Goal: Task Accomplishment & Management: Manage account settings

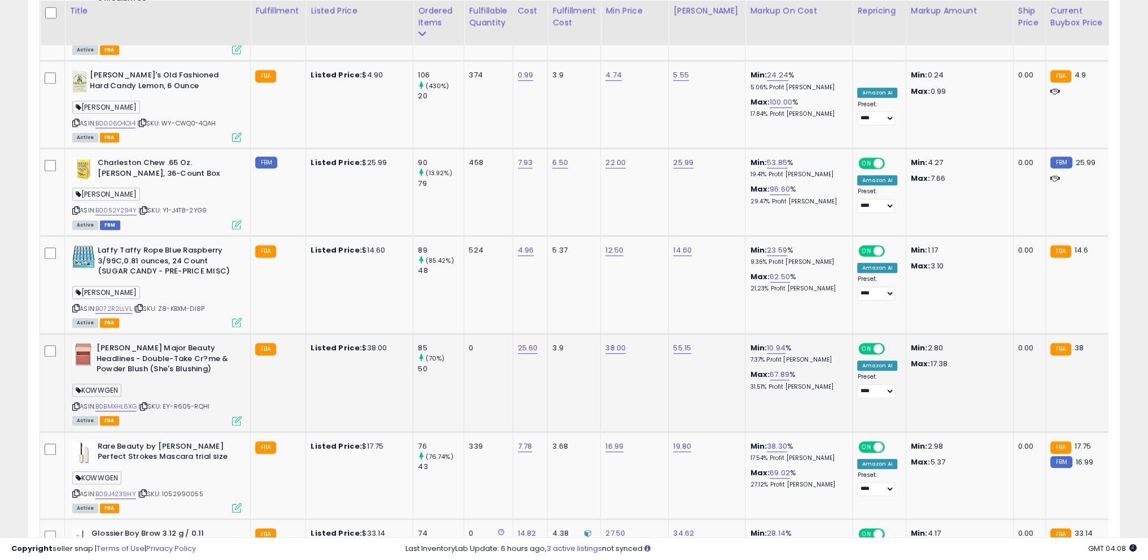
scroll to position [231, 633]
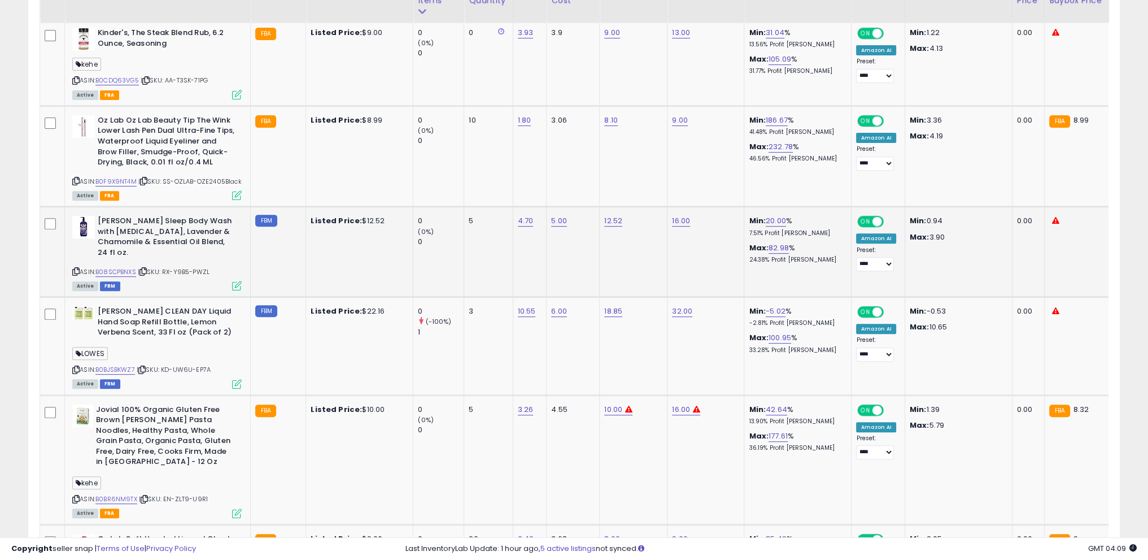
scroll to position [648, 0]
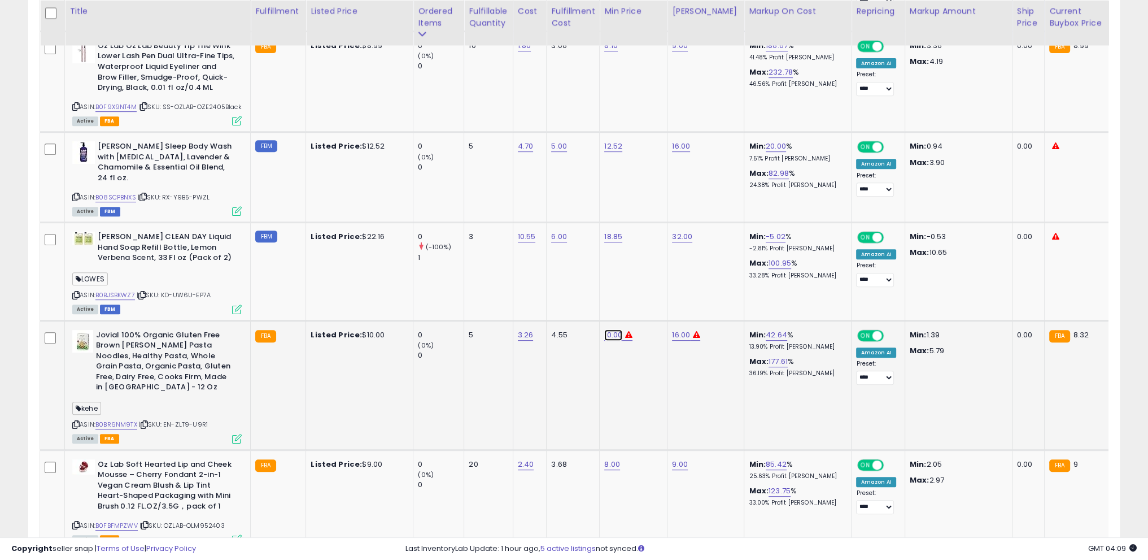
drag, startPoint x: 604, startPoint y: 302, endPoint x: 538, endPoint y: 297, distance: 65.7
click at [538, 297] on input "*****" at bounding box center [578, 303] width 101 height 19
click at [581, 302] on input "*****" at bounding box center [578, 303] width 101 height 19
drag, startPoint x: 581, startPoint y: 302, endPoint x: 494, endPoint y: 296, distance: 87.1
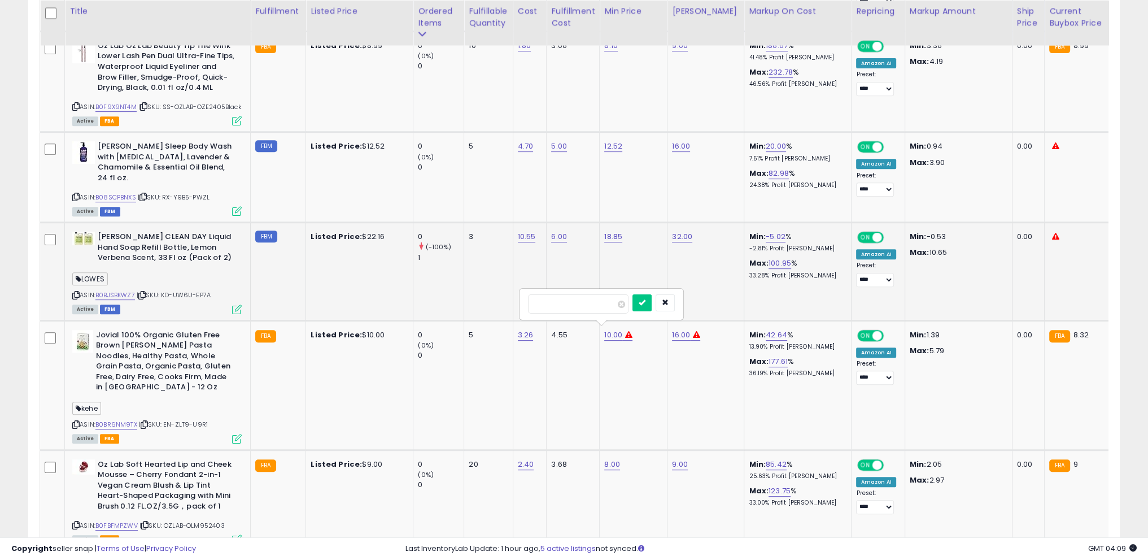
type input "***"
click at [652, 299] on button "submit" at bounding box center [641, 302] width 19 height 17
drag, startPoint x: 624, startPoint y: 303, endPoint x: 575, endPoint y: 301, distance: 49.2
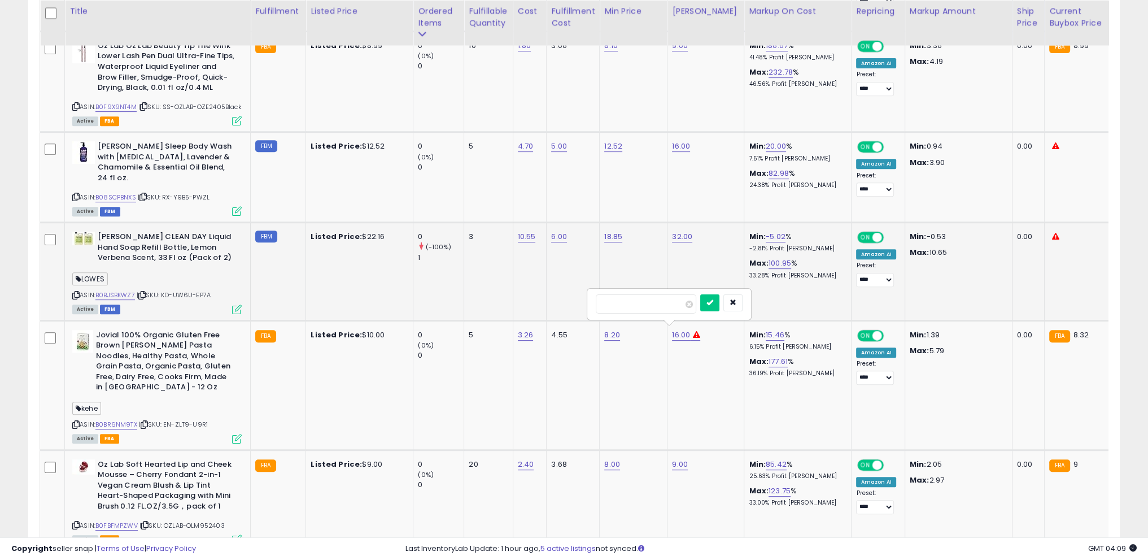
type input "**"
click at [719, 306] on button "submit" at bounding box center [709, 302] width 19 height 17
drag, startPoint x: 651, startPoint y: 300, endPoint x: 523, endPoint y: 287, distance: 128.2
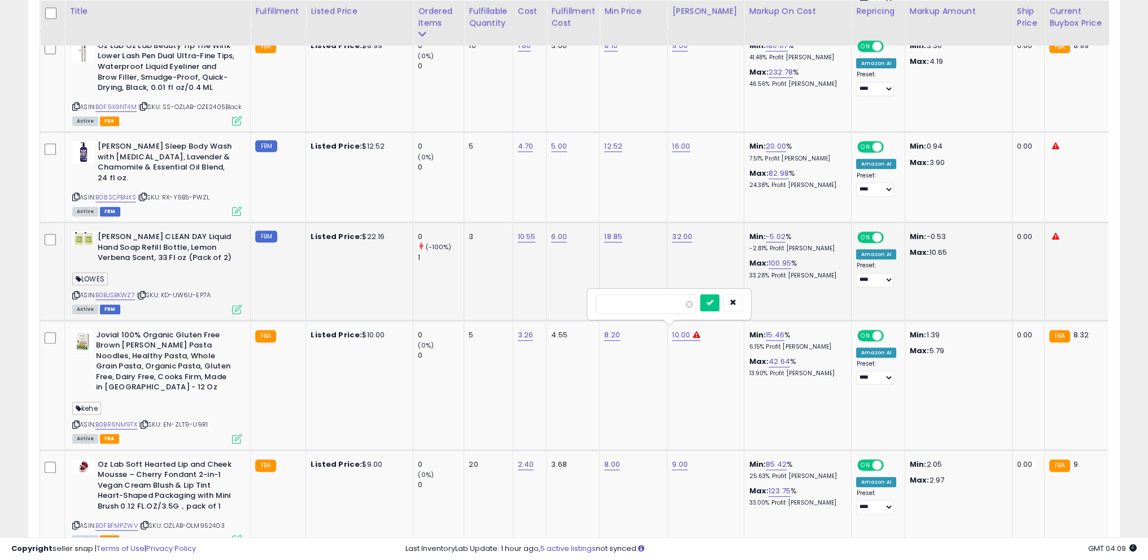
type input "***"
click at [719, 300] on button "submit" at bounding box center [709, 302] width 19 height 17
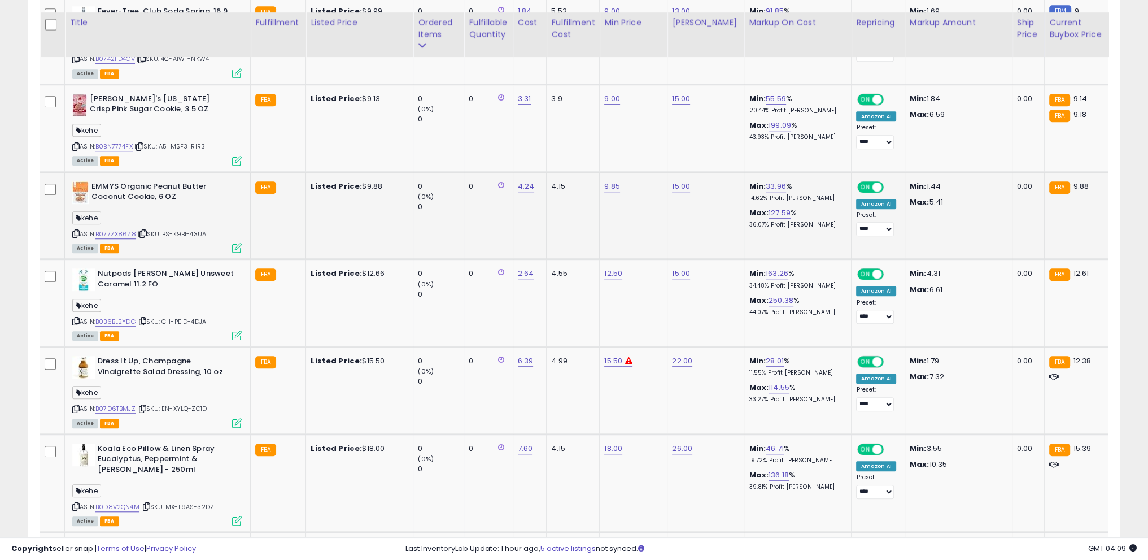
scroll to position [1213, 0]
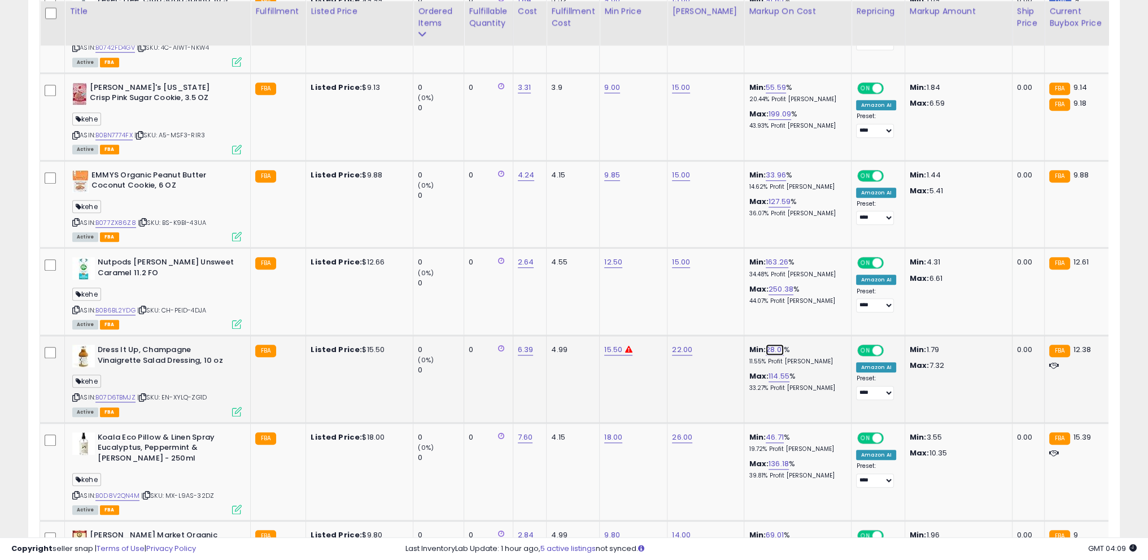
click at [768, 344] on link "28.01" at bounding box center [775, 349] width 18 height 11
type input "**"
click at [798, 312] on icon "submit" at bounding box center [795, 315] width 7 height 7
click at [766, 344] on link "12.10" at bounding box center [774, 349] width 16 height 11
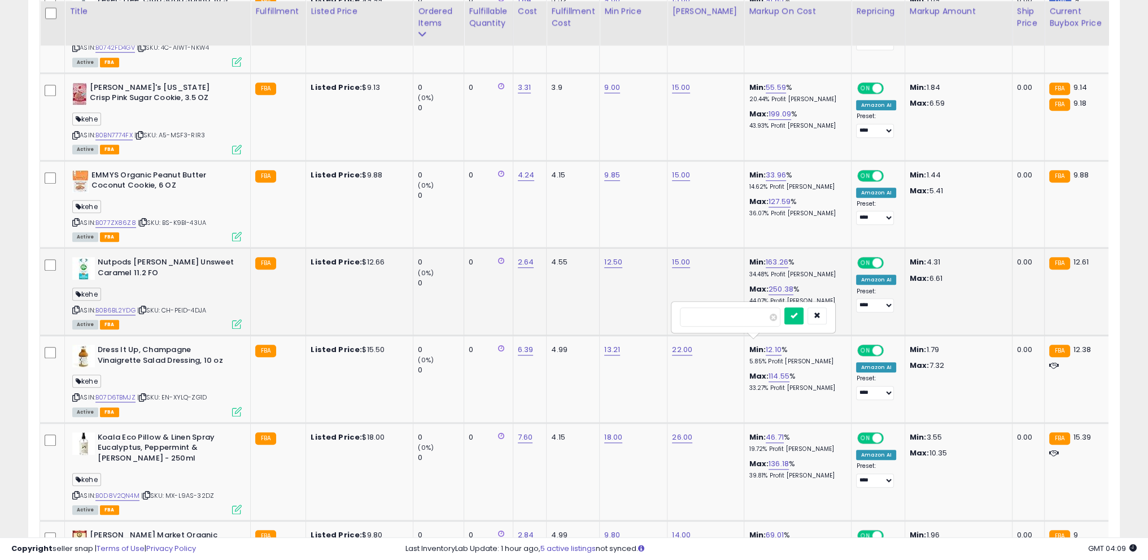
drag, startPoint x: 751, startPoint y: 321, endPoint x: 635, endPoint y: 308, distance: 116.5
type input "**"
click at [797, 316] on icon "submit" at bounding box center [794, 315] width 7 height 7
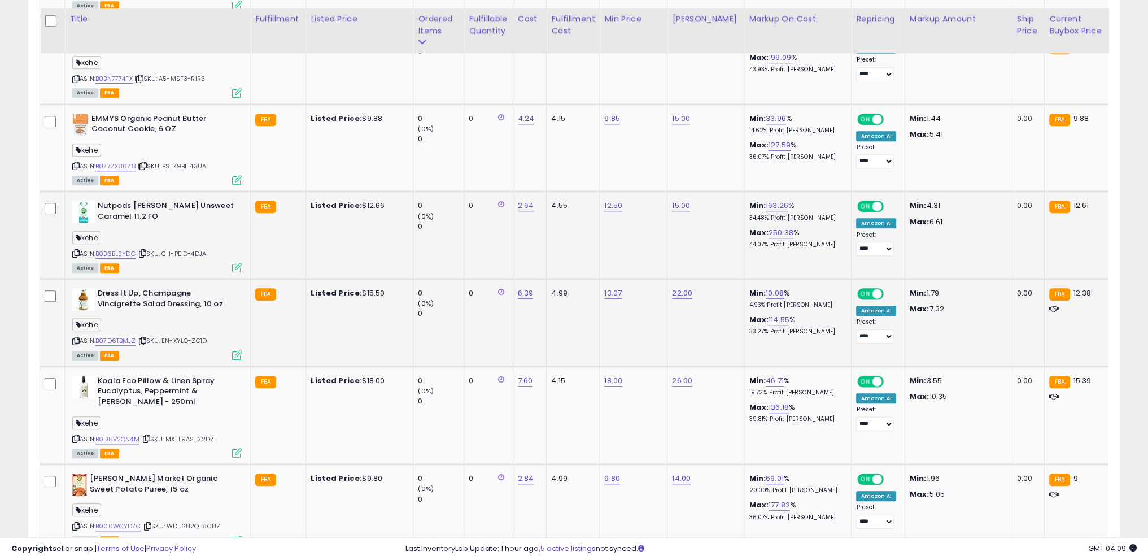
scroll to position [1326, 0]
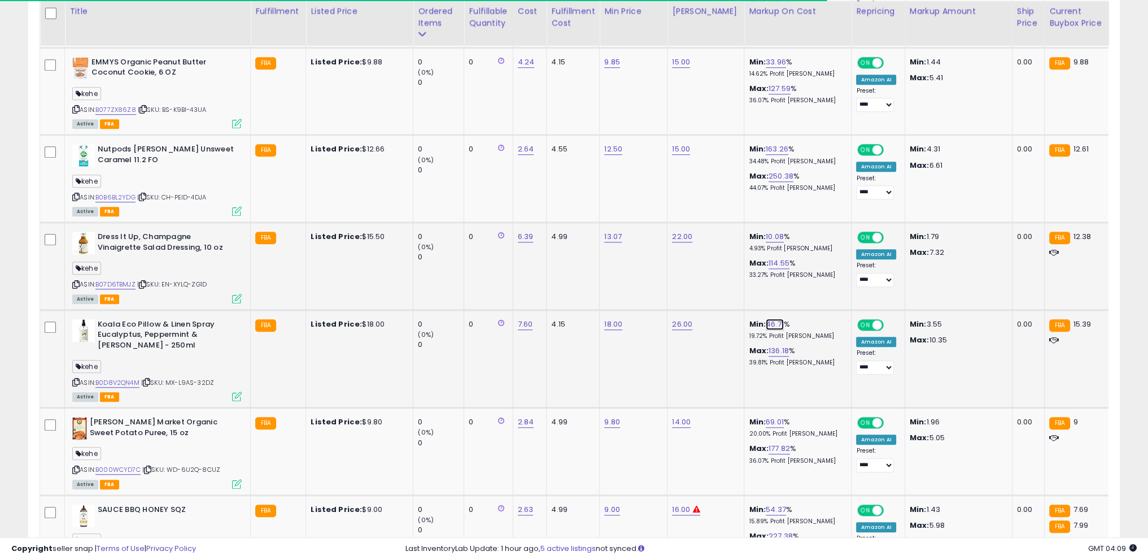
click at [766, 318] on link "46.71" at bounding box center [775, 323] width 18 height 11
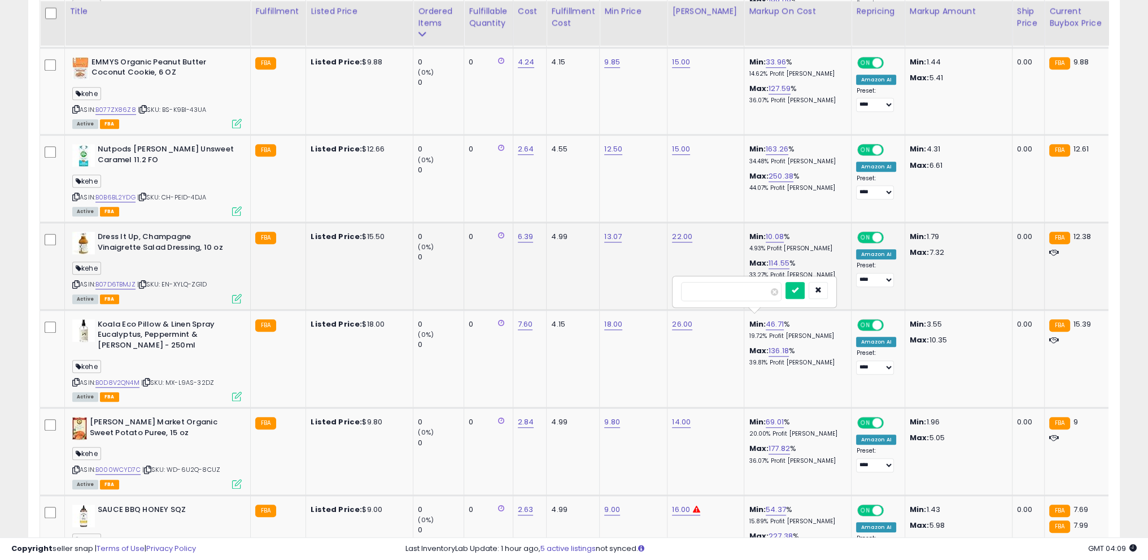
drag, startPoint x: 727, startPoint y: 291, endPoint x: 623, endPoint y: 280, distance: 104.0
click at [623, 280] on tbody "Kinder's, The Steak Blend Rub, 6.2 Ounce, Seasoning kehe ASIN: B0CDQ63VG5 | SKU…" at bounding box center [905, 470] width 1731 height 2407
type input "**"
click at [805, 288] on button "submit" at bounding box center [795, 290] width 19 height 17
click at [766, 319] on link "19.98" at bounding box center [775, 323] width 18 height 11
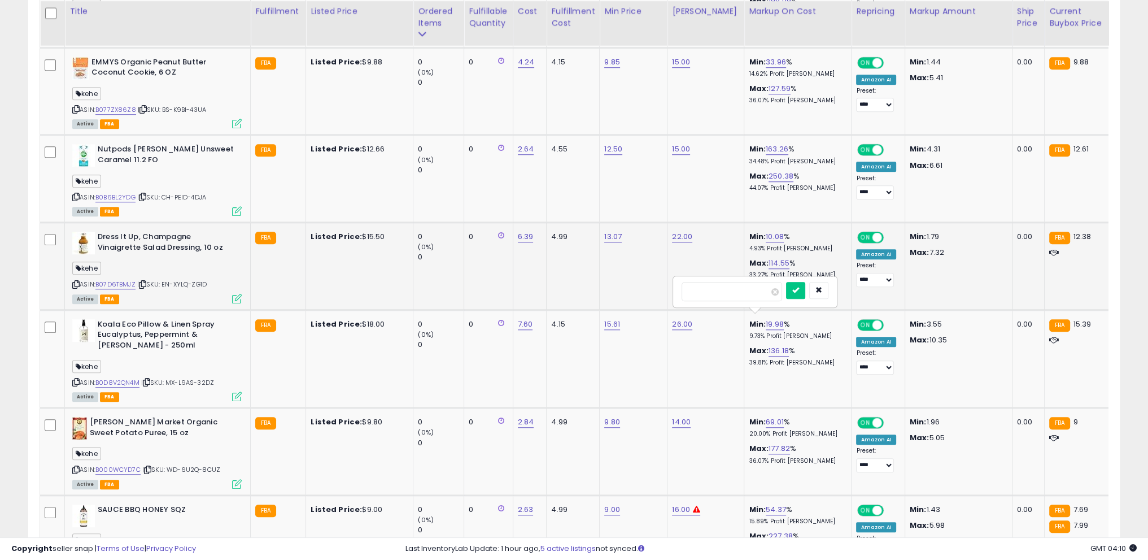
drag, startPoint x: 736, startPoint y: 291, endPoint x: 665, endPoint y: 281, distance: 71.9
click at [662, 281] on tbody "Kinder's, The Steak Blend Rub, 6.2 Ounce, Seasoning kehe ASIN: B0CDQ63VG5 | SKU…" at bounding box center [905, 470] width 1731 height 2407
click at [805, 293] on button "submit" at bounding box center [795, 290] width 19 height 17
click at [739, 277] on input "***" at bounding box center [732, 279] width 101 height 19
type input "**"
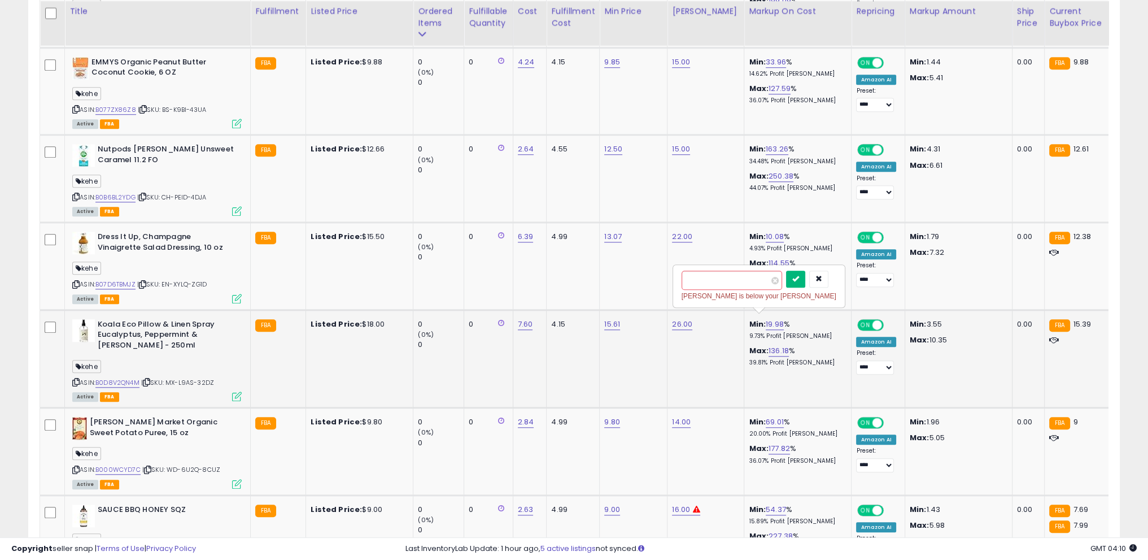
click at [799, 275] on icon "submit" at bounding box center [795, 278] width 7 height 7
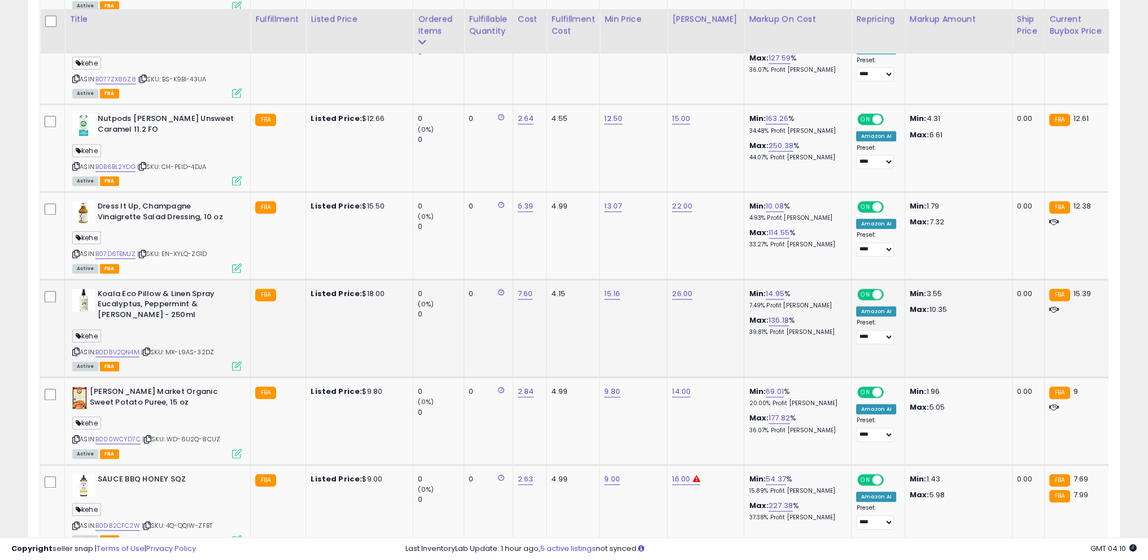
scroll to position [1382, 0]
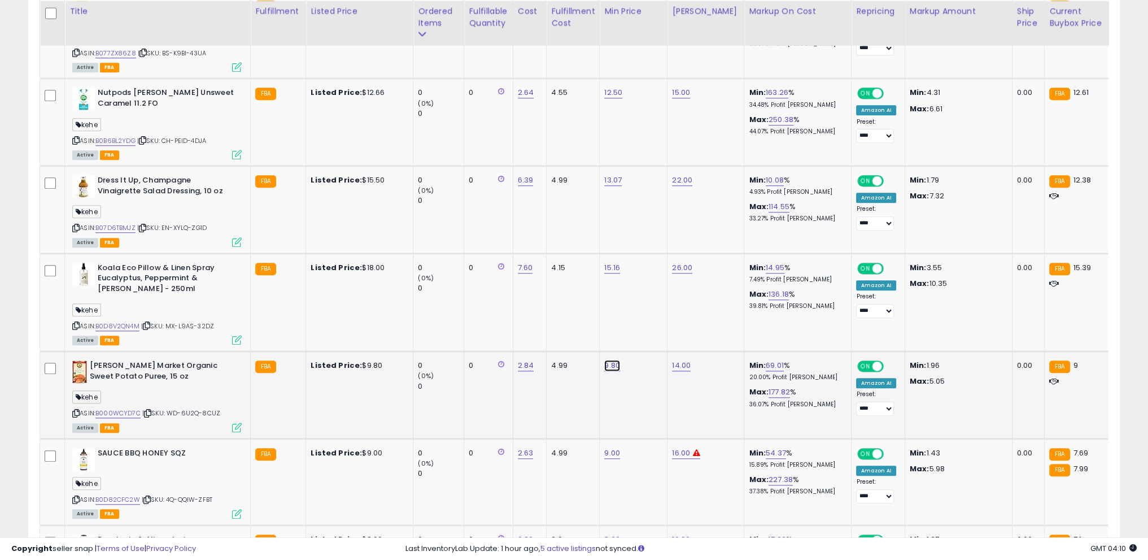
drag, startPoint x: 577, startPoint y: 326, endPoint x: 502, endPoint y: 334, distance: 75.0
click at [502, 334] on tbody "Kinder's, The Steak Blend Rub, 6.2 Ounce, Seasoning kehe ASIN: B0CDQ63VG5 | SKU…" at bounding box center [905, 414] width 1731 height 2407
type input "***"
click at [651, 323] on button "submit" at bounding box center [640, 330] width 19 height 17
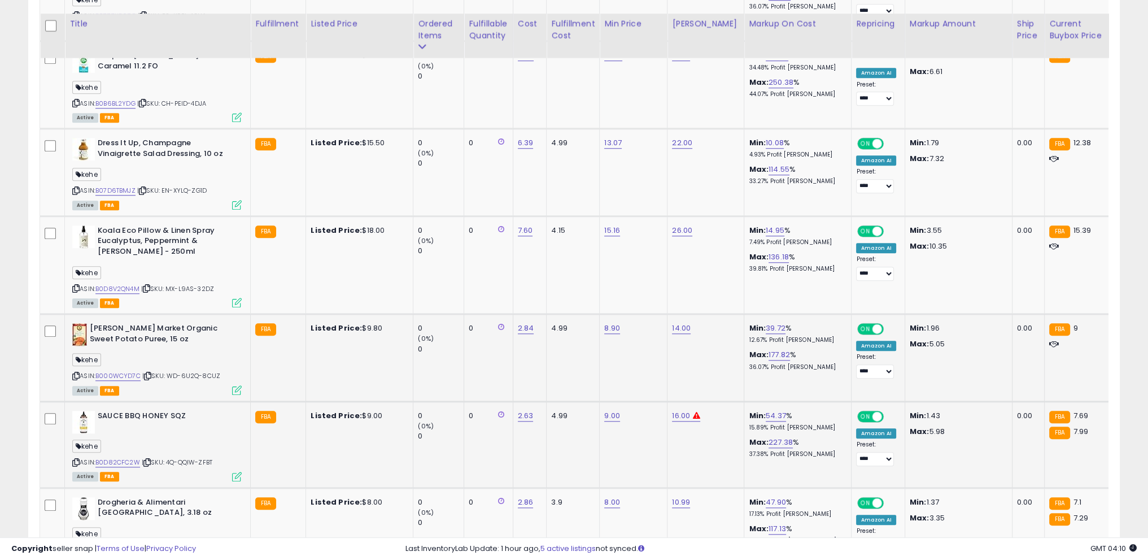
scroll to position [1439, 0]
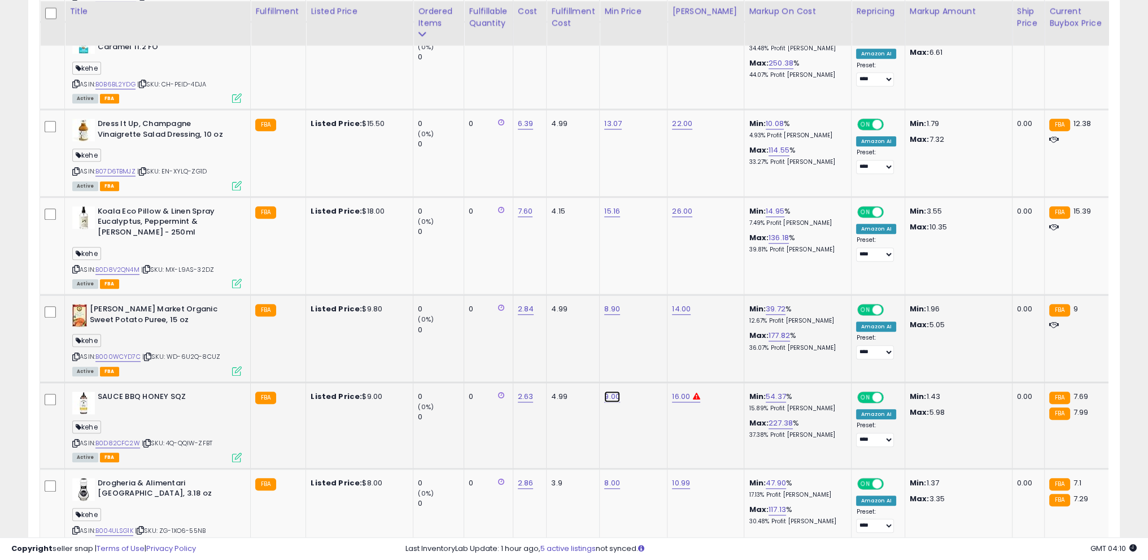
drag, startPoint x: 590, startPoint y: 365, endPoint x: 495, endPoint y: 352, distance: 95.8
click at [495, 352] on tbody "Kinder's, The Steak Blend Rub, 6.2 Ounce, Seasoning kehe ASIN: B0CDQ63VG5 | SKU…" at bounding box center [905, 357] width 1731 height 2407
type input "****"
click at [644, 361] on icon "submit" at bounding box center [641, 361] width 7 height 7
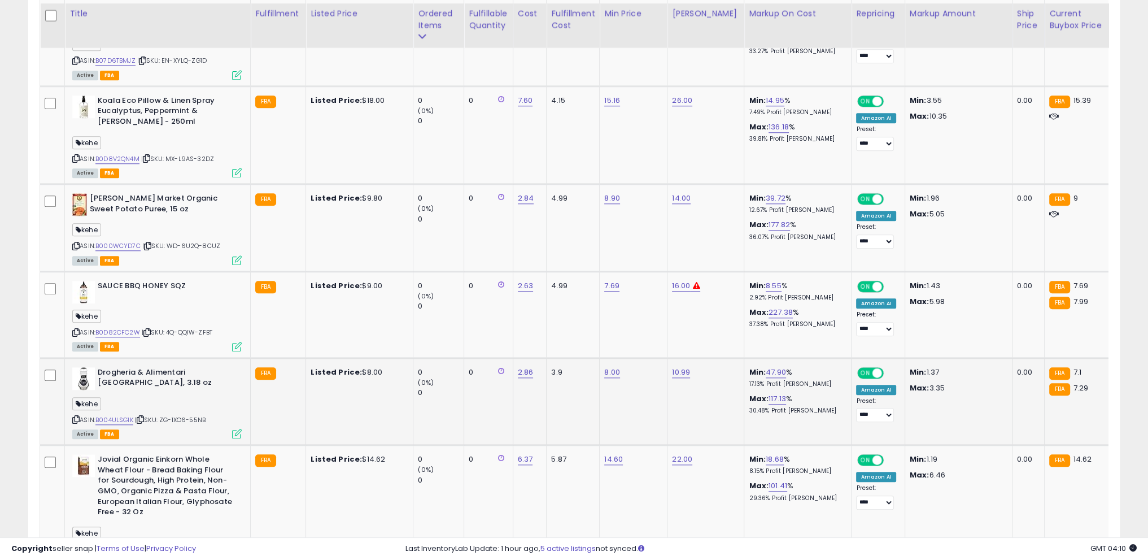
scroll to position [1552, 0]
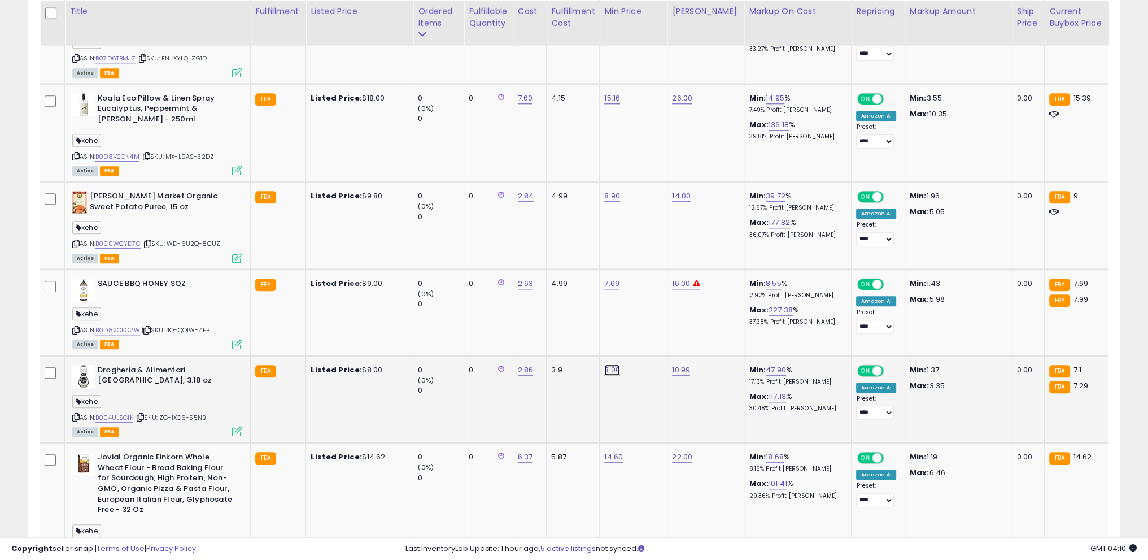
drag, startPoint x: 585, startPoint y: 343, endPoint x: 443, endPoint y: 338, distance: 142.4
click at [443, 338] on tbody "Kinder's, The Steak Blend Rub, 6.2 Ounce, Seasoning kehe ASIN: B0CDQ63VG5 | SKU…" at bounding box center [905, 244] width 1731 height 2407
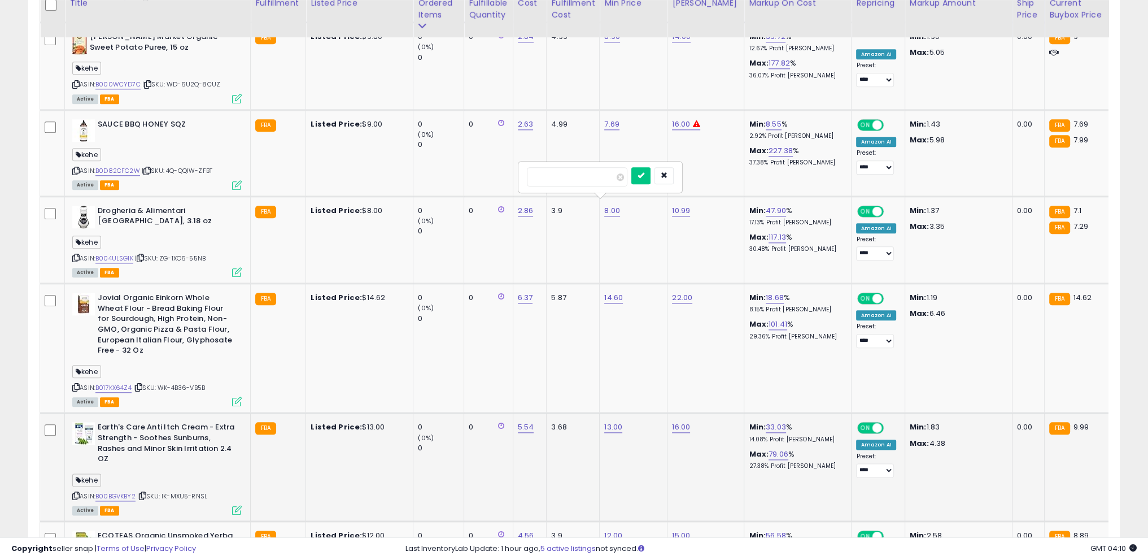
scroll to position [1703, 0]
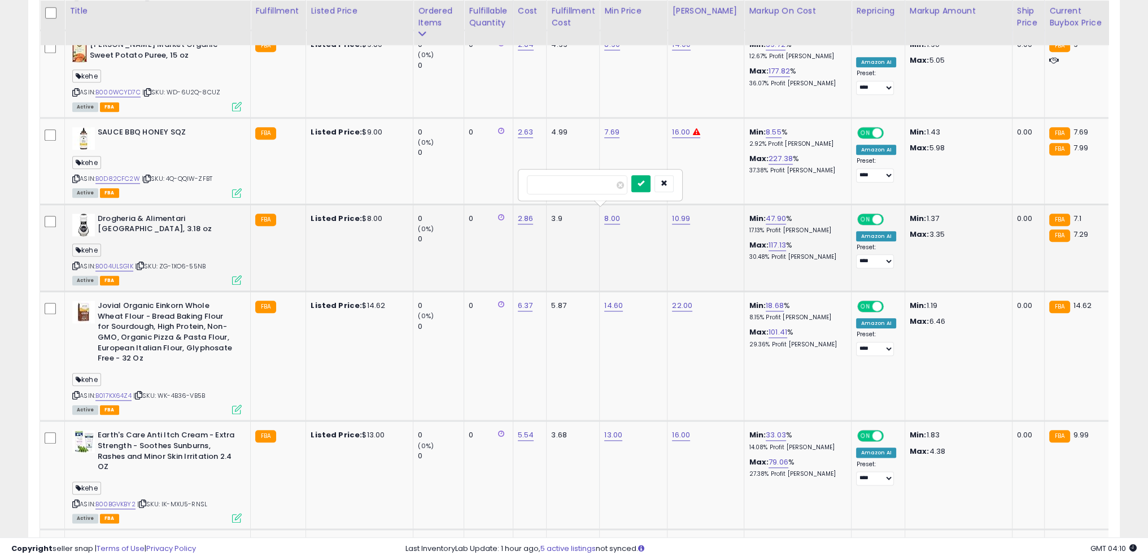
type input "***"
click at [644, 182] on icon "submit" at bounding box center [641, 183] width 7 height 7
click at [766, 213] on link "22.17" at bounding box center [775, 218] width 18 height 11
drag, startPoint x: 708, startPoint y: 187, endPoint x: 679, endPoint y: 183, distance: 28.5
click at [679, 183] on div "*****" at bounding box center [754, 185] width 163 height 30
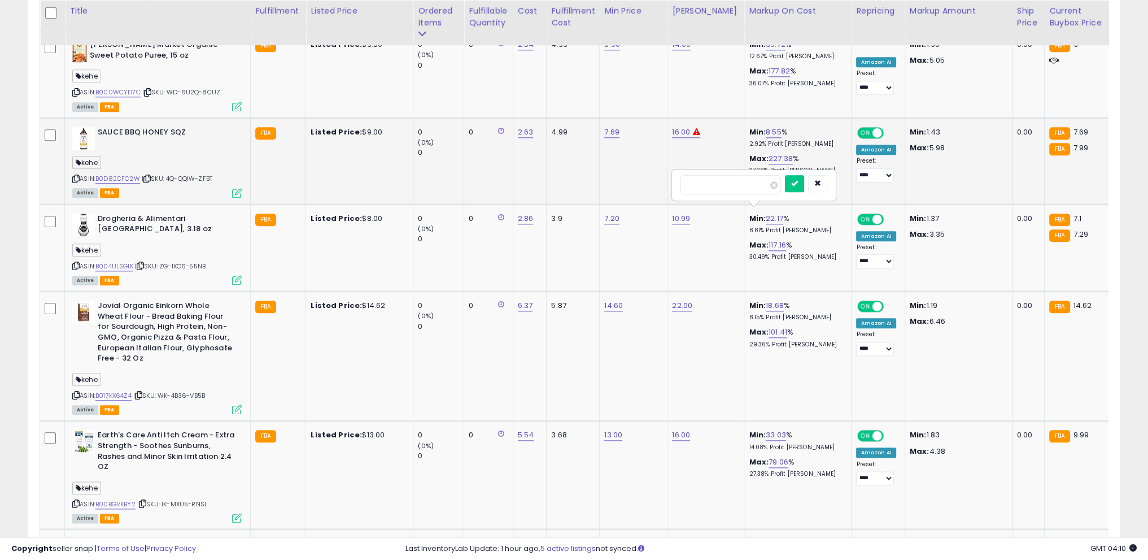
drag, startPoint x: 718, startPoint y: 183, endPoint x: 551, endPoint y: 171, distance: 167.6
click at [551, 171] on tbody "Kinder's, The Steak Blend Rub, 6.2 Ounce, Seasoning kehe ASIN: B0CDQ63VG5 | SKU…" at bounding box center [905, 93] width 1731 height 2407
type input "**"
click at [798, 180] on icon "submit" at bounding box center [794, 183] width 7 height 7
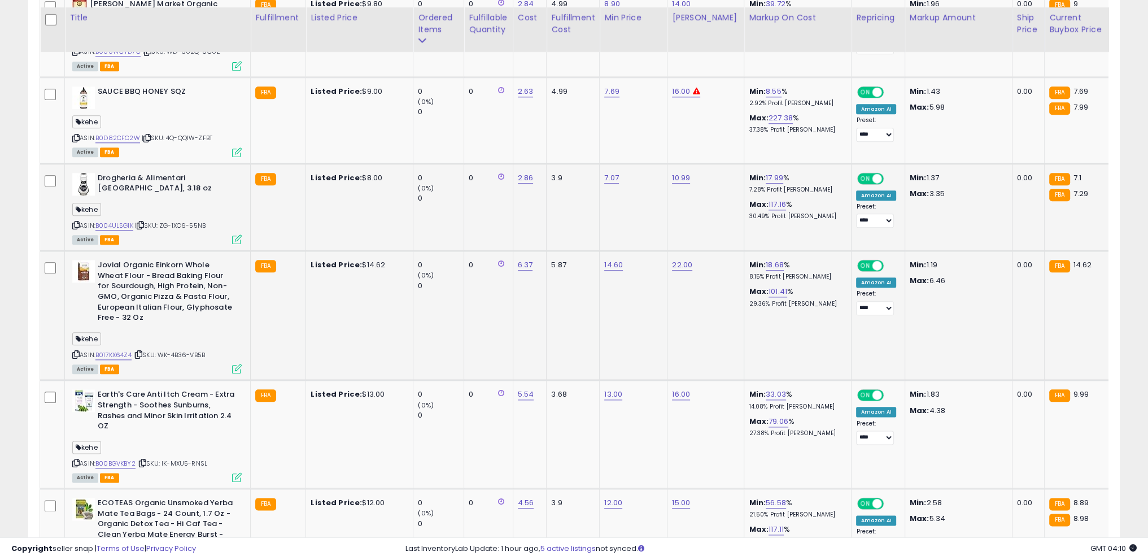
scroll to position [1760, 0]
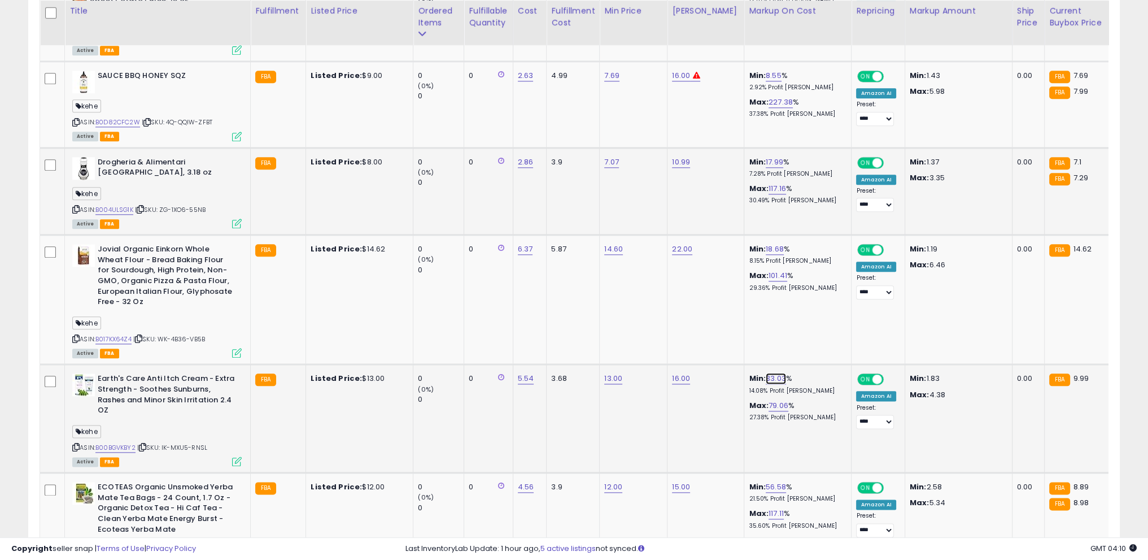
click at [766, 373] on link "33.03" at bounding box center [776, 378] width 20 height 11
drag, startPoint x: 750, startPoint y: 347, endPoint x: 596, endPoint y: 320, distance: 156.1
click at [596, 320] on tbody "Kinder's, The Steak Blend Rub, 6.2 Ounce, Seasoning kehe ASIN: B0CDQ63VG5 | SKU…" at bounding box center [905, 36] width 1731 height 2407
type input "**"
click at [800, 343] on icon "submit" at bounding box center [796, 342] width 7 height 7
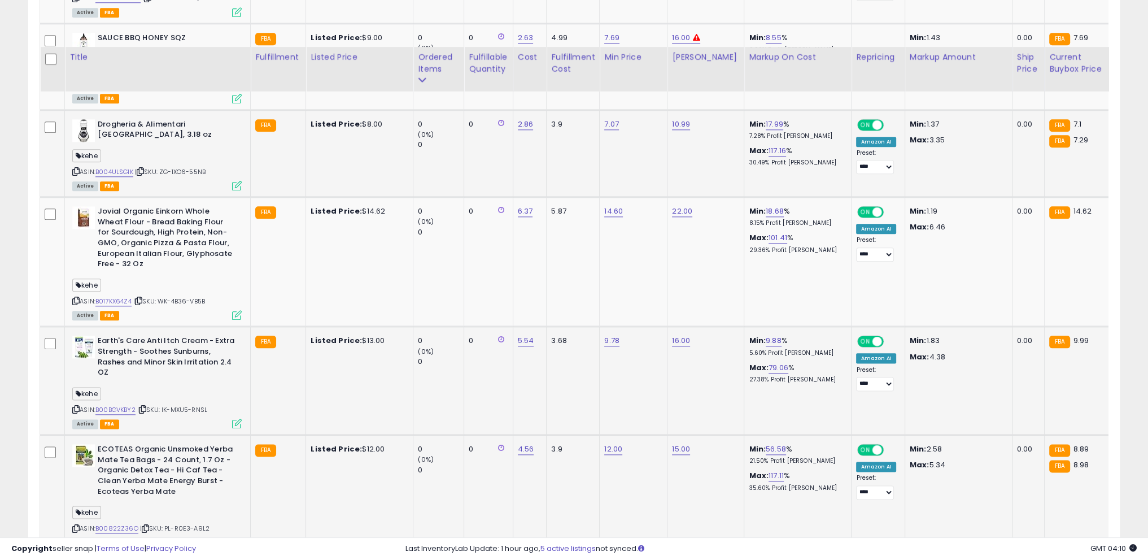
scroll to position [1873, 0]
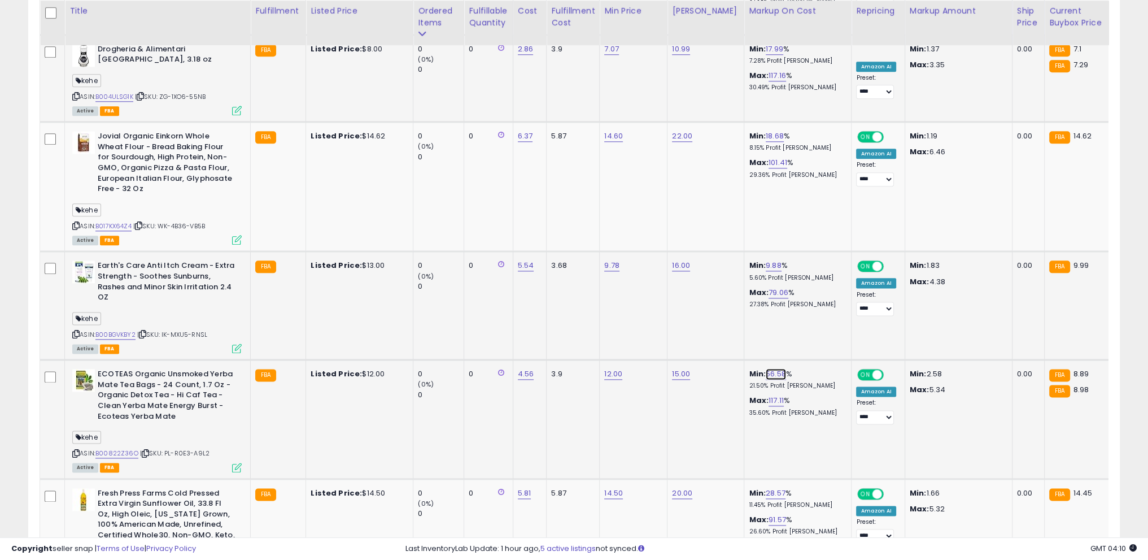
click at [768, 368] on link "56.58" at bounding box center [776, 373] width 20 height 11
drag, startPoint x: 745, startPoint y: 345, endPoint x: 677, endPoint y: 346, distance: 68.3
click at [677, 346] on div "*****" at bounding box center [756, 340] width 163 height 30
type input "**"
click at [806, 333] on button "submit" at bounding box center [796, 338] width 19 height 17
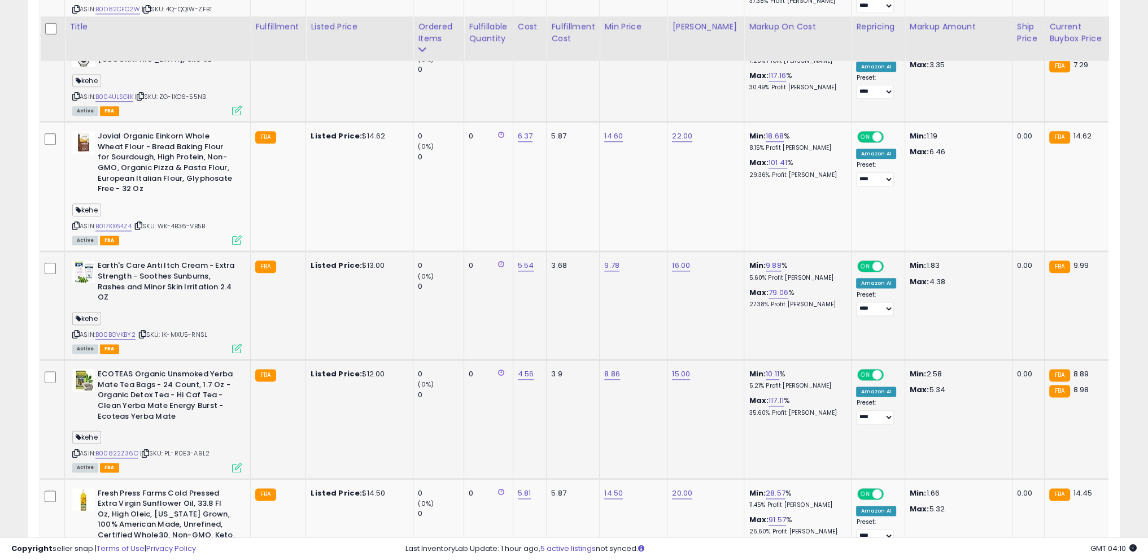
scroll to position [1986, 0]
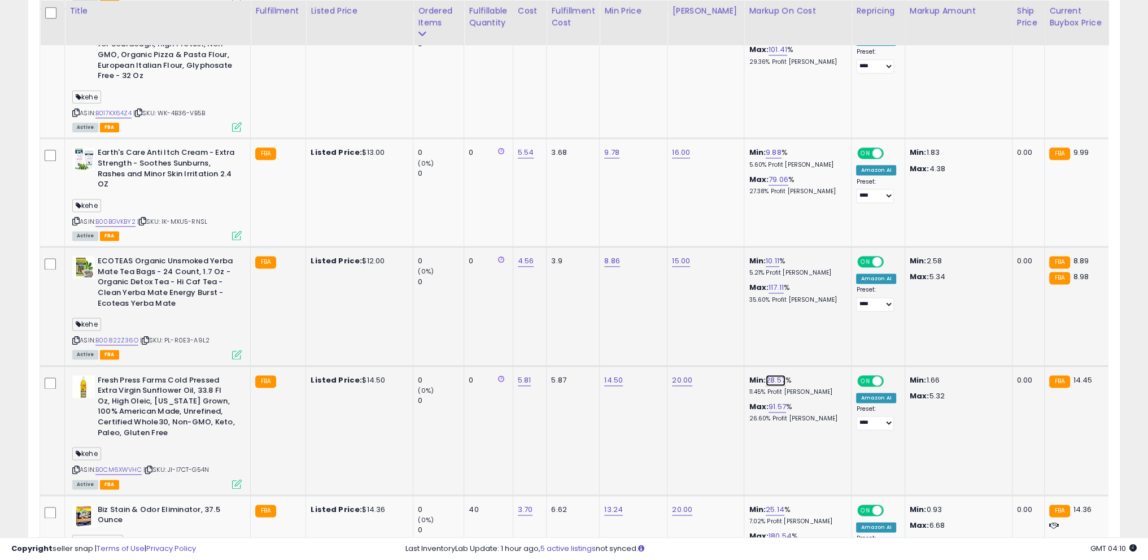
click at [766, 374] on link "28.57" at bounding box center [776, 379] width 20 height 11
drag, startPoint x: 699, startPoint y: 343, endPoint x: 659, endPoint y: 338, distance: 40.5
type input "**"
click at [800, 341] on icon "submit" at bounding box center [796, 342] width 7 height 7
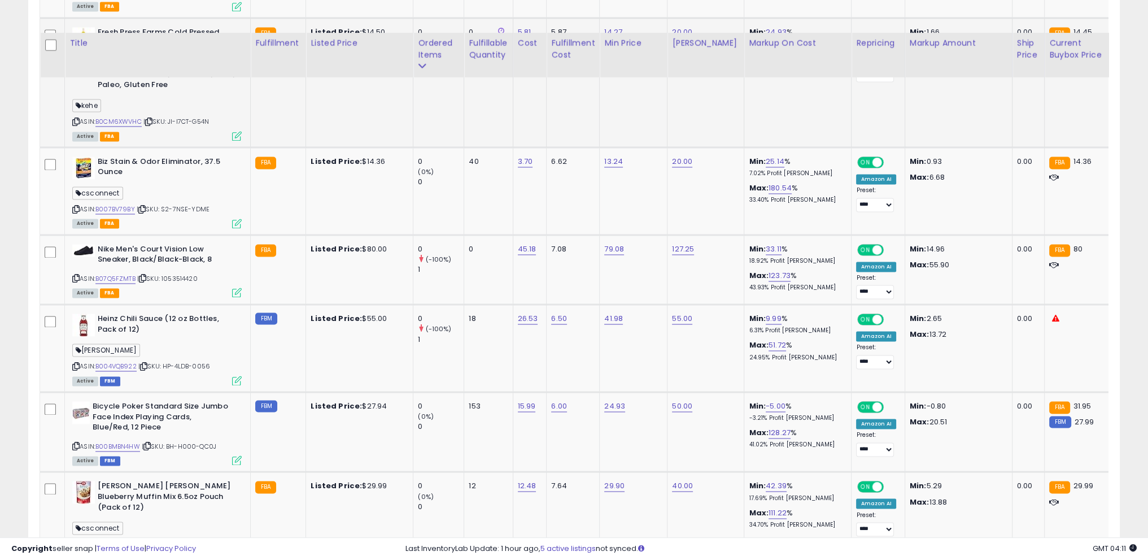
scroll to position [2437, 0]
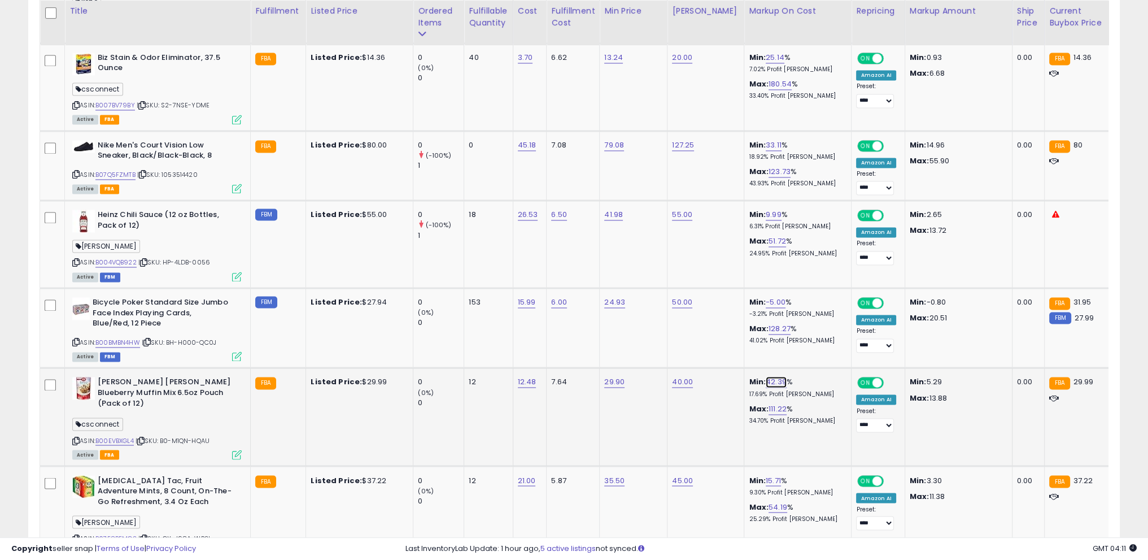
click at [768, 376] on link "42.39" at bounding box center [776, 381] width 21 height 11
drag, startPoint x: 740, startPoint y: 343, endPoint x: 665, endPoint y: 340, distance: 75.2
type input "**"
click at [800, 340] on icon "submit" at bounding box center [796, 343] width 7 height 7
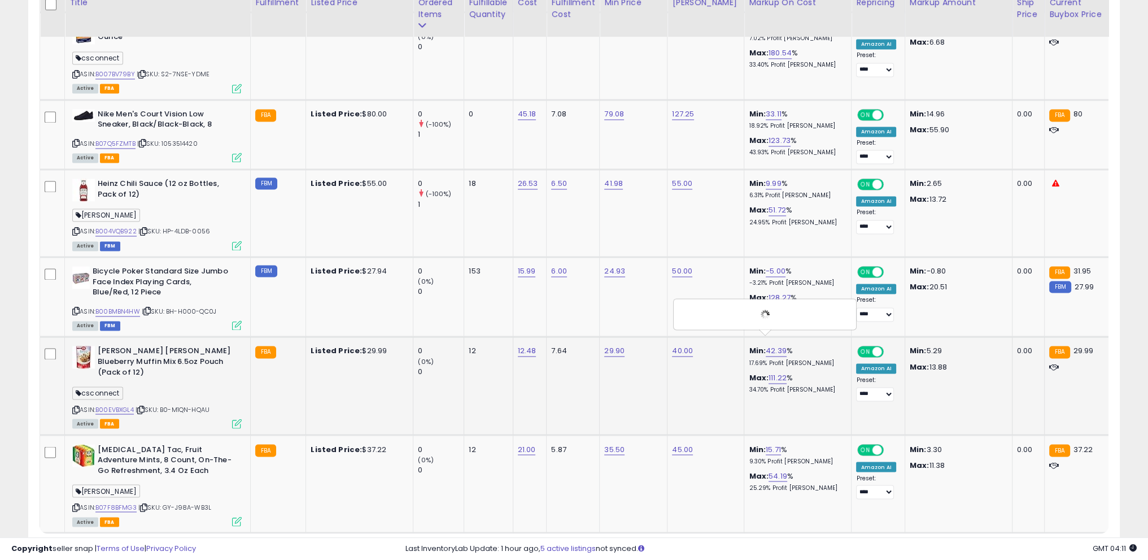
scroll to position [2494, 0]
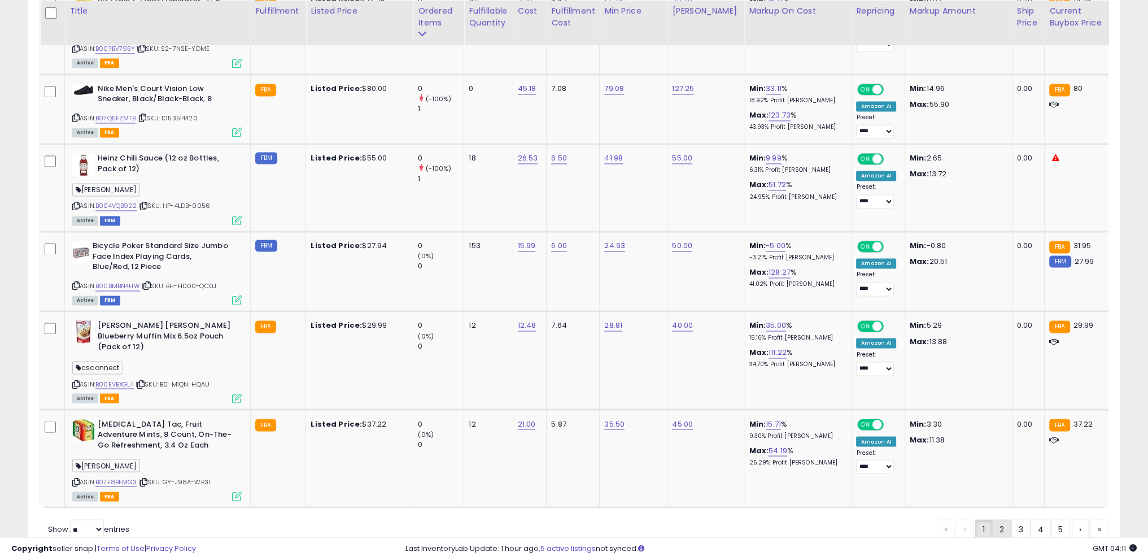
click at [1031, 519] on link "2" at bounding box center [1041, 528] width 20 height 19
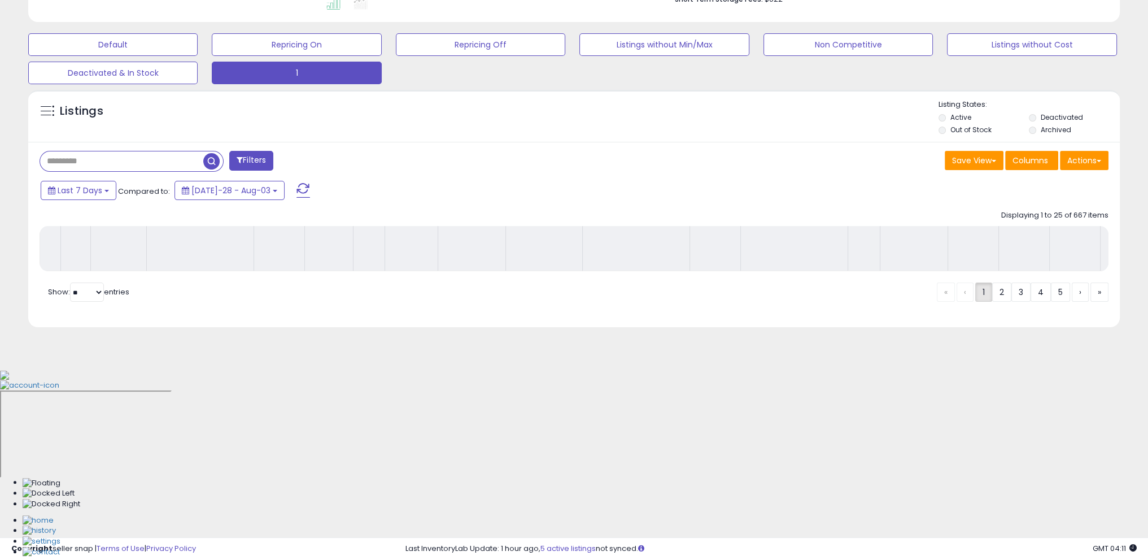
scroll to position [140, 0]
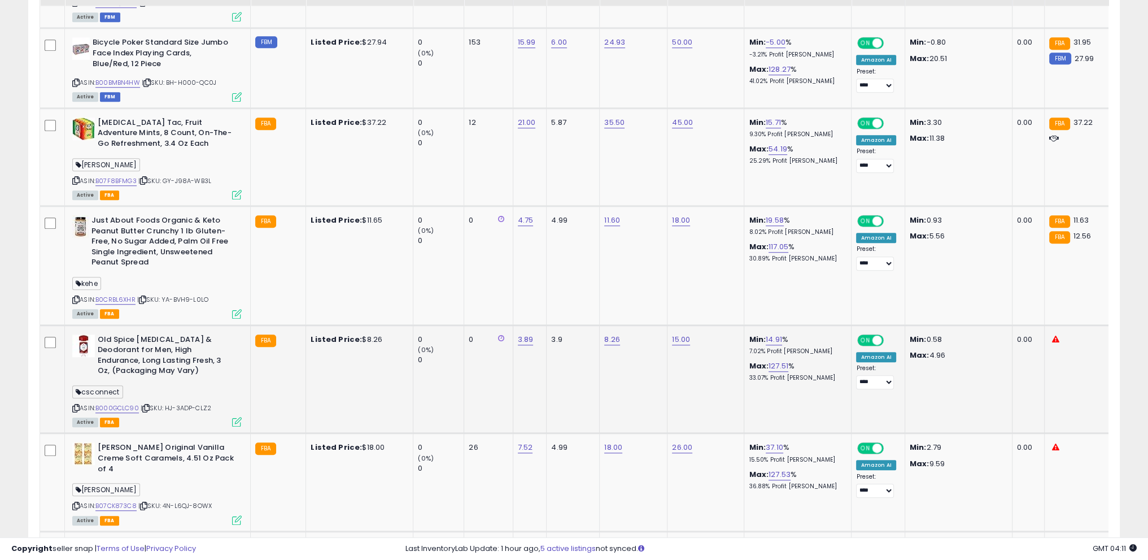
scroll to position [1269, 0]
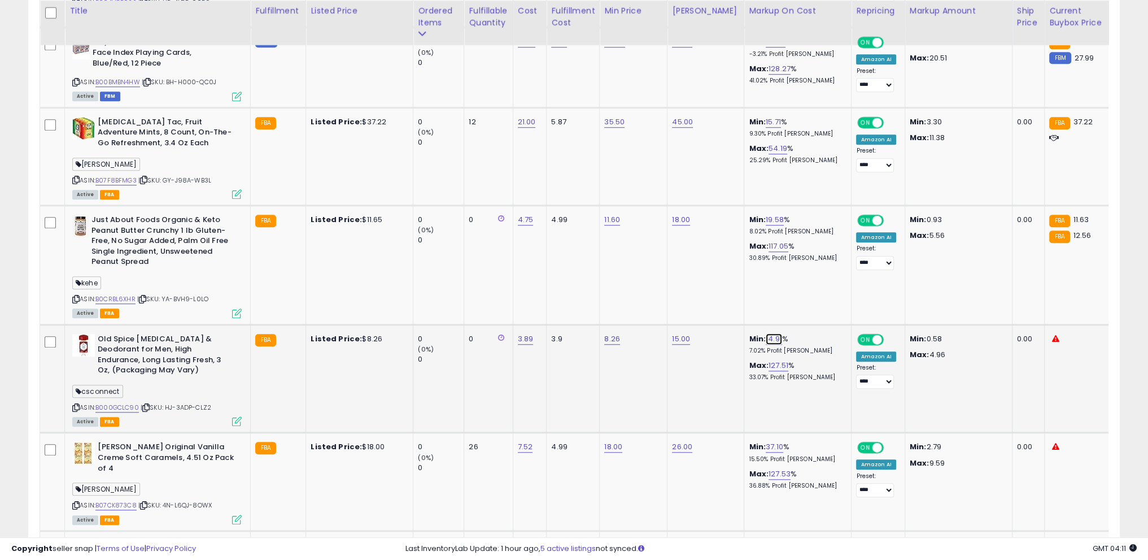
click at [766, 344] on link "14.91" at bounding box center [774, 338] width 16 height 11
drag, startPoint x: 684, startPoint y: 312, endPoint x: 621, endPoint y: 303, distance: 63.8
click at [621, 303] on tbody "Oz Lab Oz Lab Beauty Tip The Wink Lower Lash Pen Dual Ultra-Fine Tips, Waterpro…" at bounding box center [905, 541] width 1731 height 2437
type input "**"
click at [805, 311] on button "submit" at bounding box center [795, 315] width 19 height 17
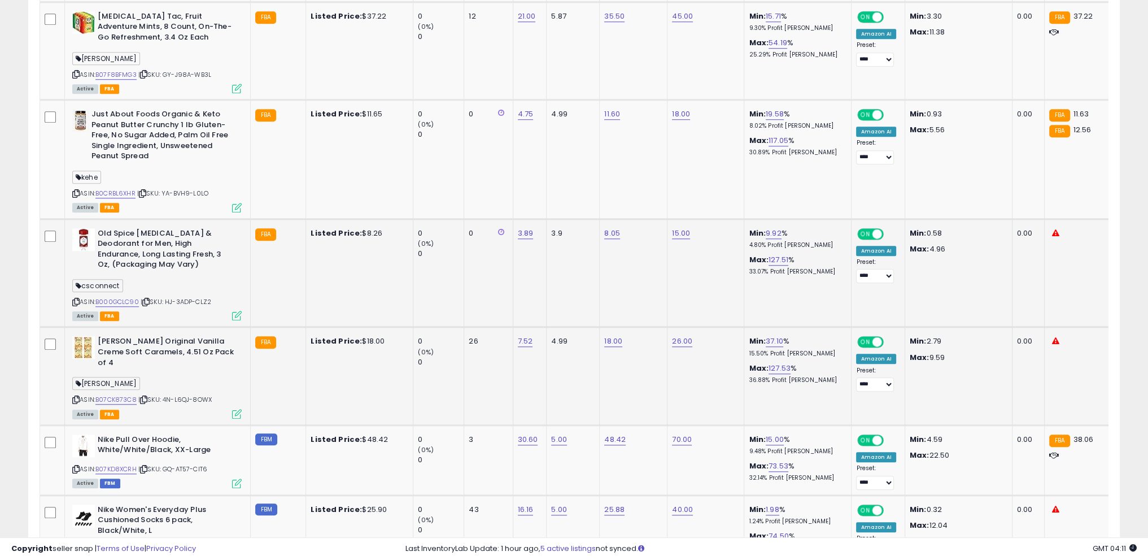
scroll to position [1382, 0]
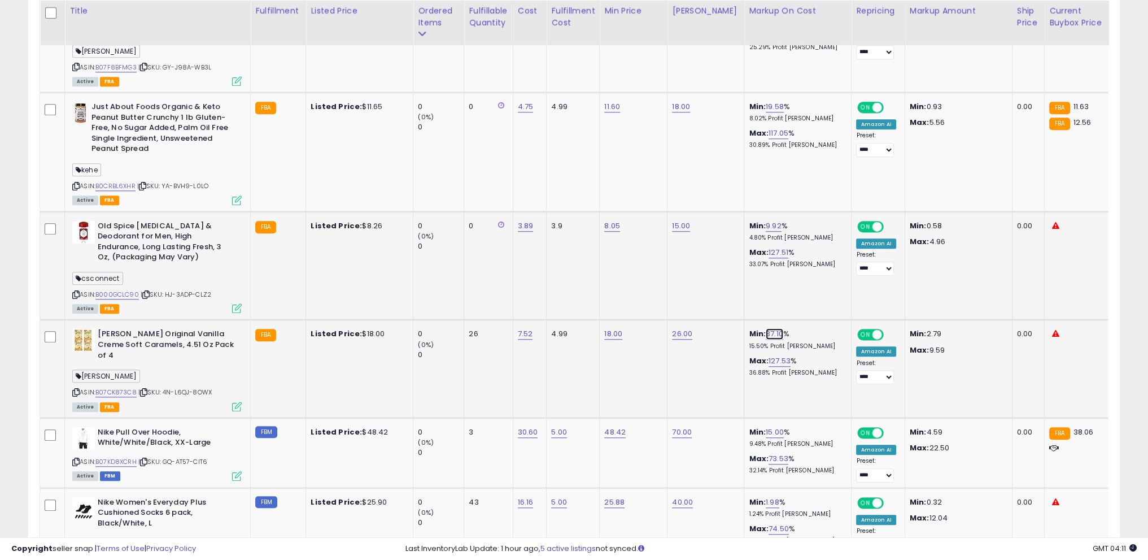
click at [766, 334] on link "37.10" at bounding box center [775, 333] width 18 height 11
drag, startPoint x: 718, startPoint y: 307, endPoint x: 651, endPoint y: 300, distance: 68.2
click at [651, 300] on tbody "Oz Lab Oz Lab Beauty Tip The Wink Lower Lash Pen Dual Ultra-Fine Tips, Waterpro…" at bounding box center [905, 429] width 1731 height 2437
type input "**"
click at [804, 307] on div "**" at bounding box center [755, 312] width 147 height 20
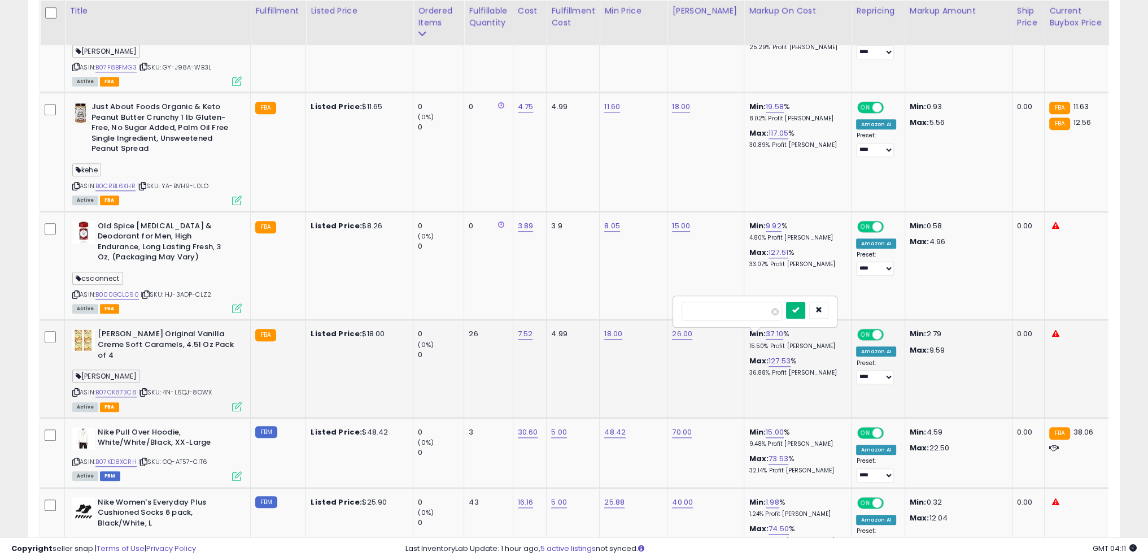
click at [799, 309] on icon "submit" at bounding box center [795, 309] width 7 height 7
click at [762, 331] on td "Min: 25.01 % 11.11% Profit [PERSON_NAME]: 127.53 % 36.88% Profit [PERSON_NAME]" at bounding box center [797, 369] width 107 height 98
click at [766, 338] on link "25.01" at bounding box center [775, 333] width 18 height 11
drag, startPoint x: 739, startPoint y: 316, endPoint x: 664, endPoint y: 310, distance: 75.3
click at [625, 311] on tbody "Oz Lab Oz Lab Beauty Tip The Wink Lower Lash Pen Dual Ultra-Fine Tips, Waterpro…" at bounding box center [905, 429] width 1731 height 2437
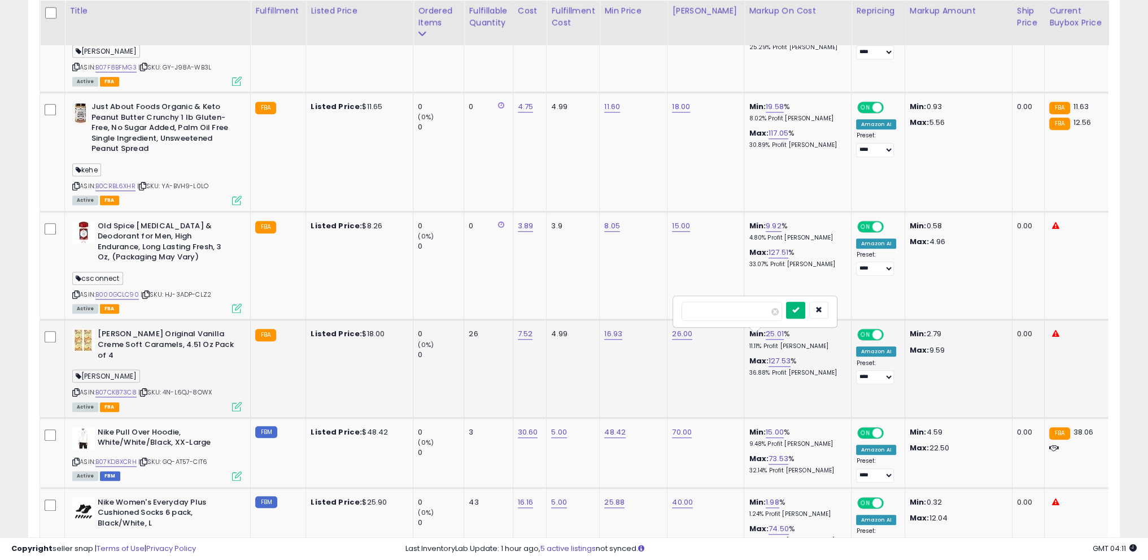
type input "**"
click at [799, 313] on icon "submit" at bounding box center [795, 309] width 7 height 7
click at [766, 426] on link "15.00" at bounding box center [775, 431] width 18 height 11
drag, startPoint x: 732, startPoint y: 395, endPoint x: 744, endPoint y: 393, distance: 12.0
click at [620, 396] on tbody "Oz Lab Oz Lab Beauty Tip The Wink Lower Lash Pen Dual Ultra-Fine Tips, Waterpro…" at bounding box center [905, 429] width 1731 height 2437
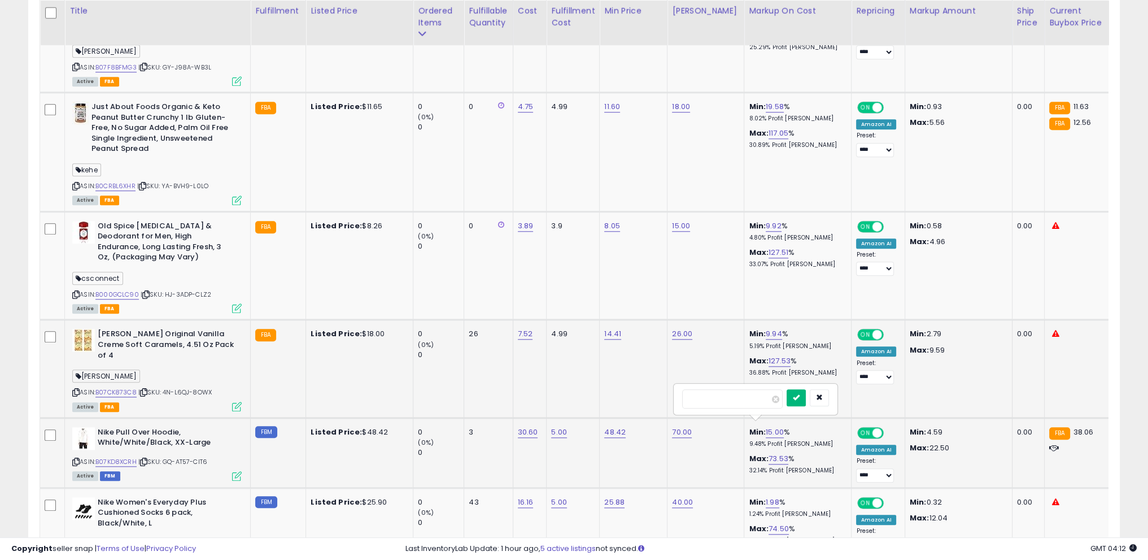
type input "**"
click at [800, 398] on icon "submit" at bounding box center [796, 397] width 7 height 7
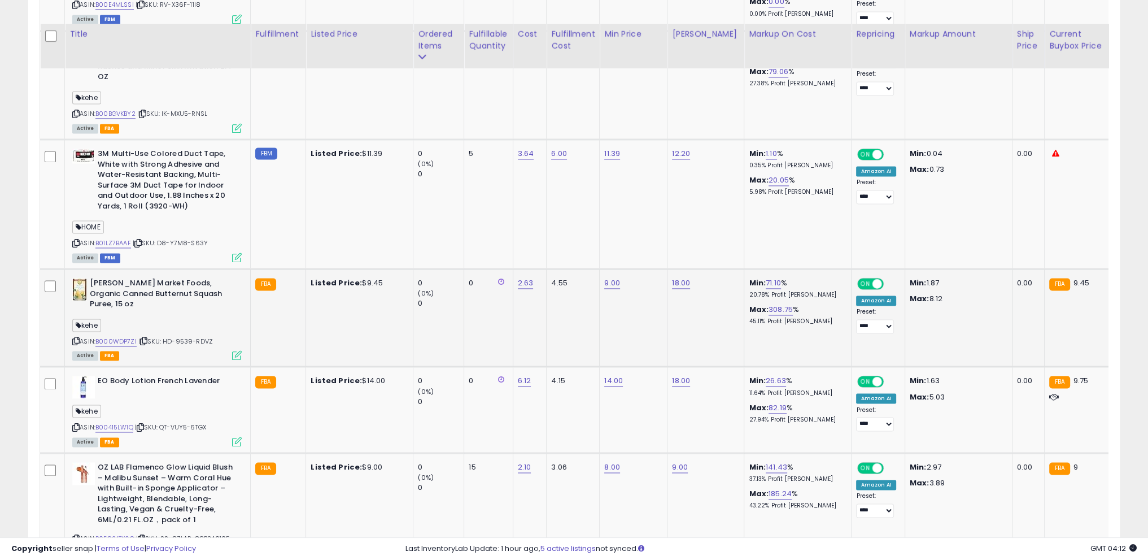
scroll to position [2173, 0]
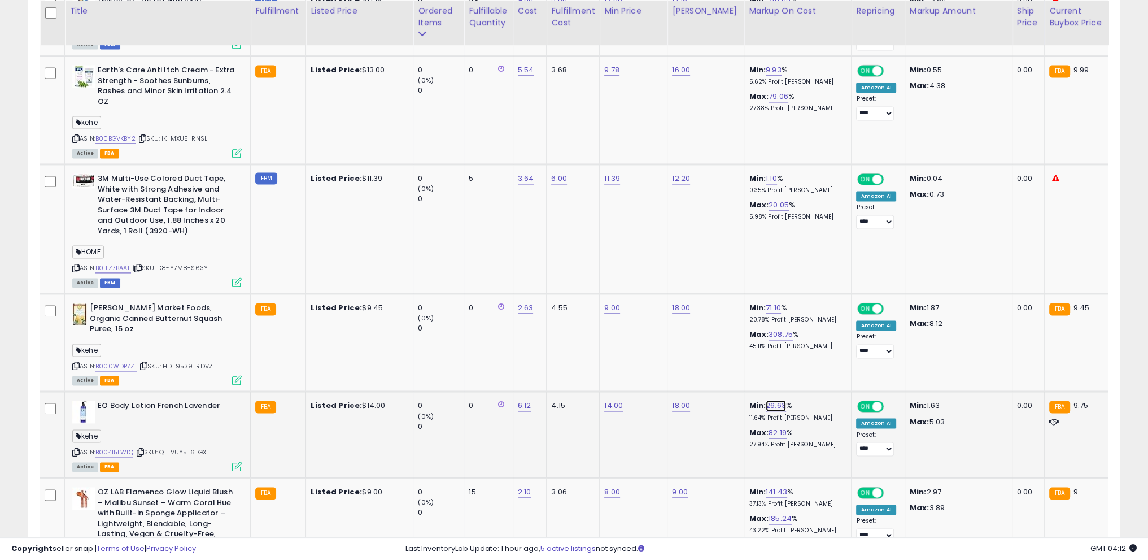
click at [766, 400] on link "26.63" at bounding box center [776, 405] width 20 height 11
drag, startPoint x: 749, startPoint y: 363, endPoint x: 655, endPoint y: 356, distance: 94.5
type input "**"
click at [800, 355] on icon "submit" at bounding box center [796, 357] width 7 height 7
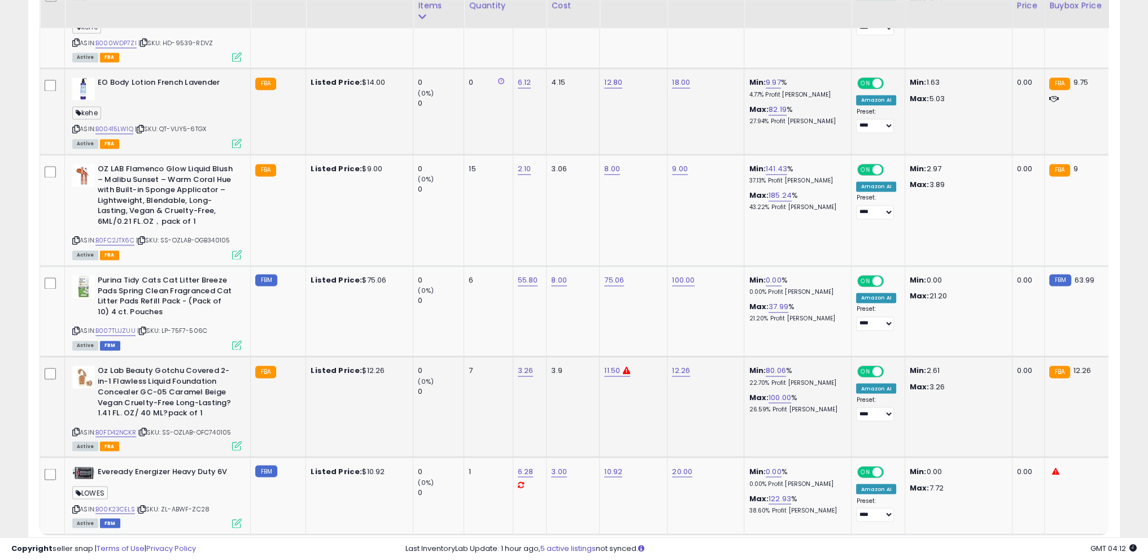
scroll to position [2512, 0]
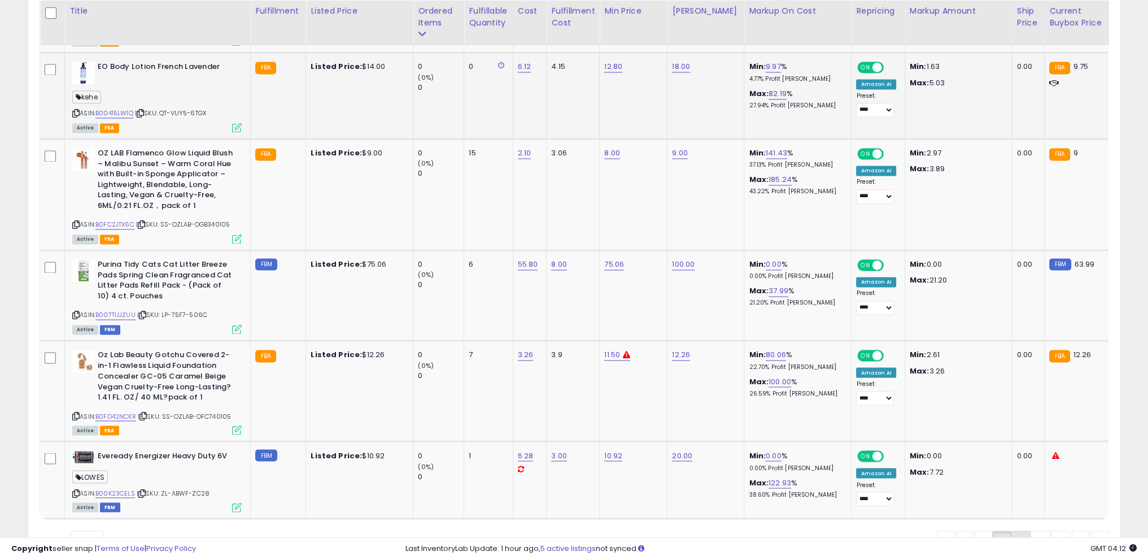
click at [1051, 530] on link "3" at bounding box center [1060, 539] width 19 height 19
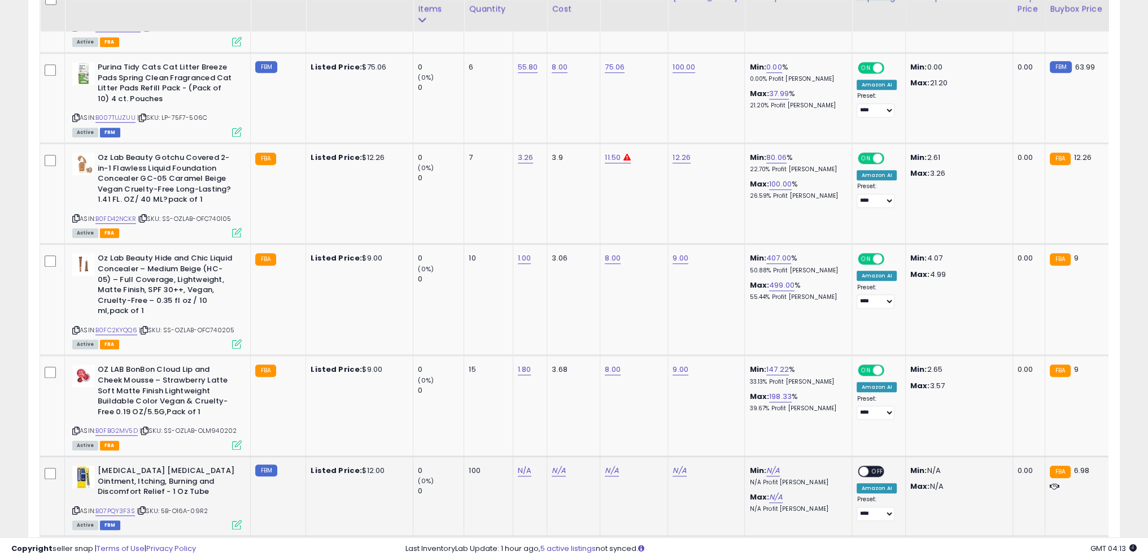
scroll to position [1326, 0]
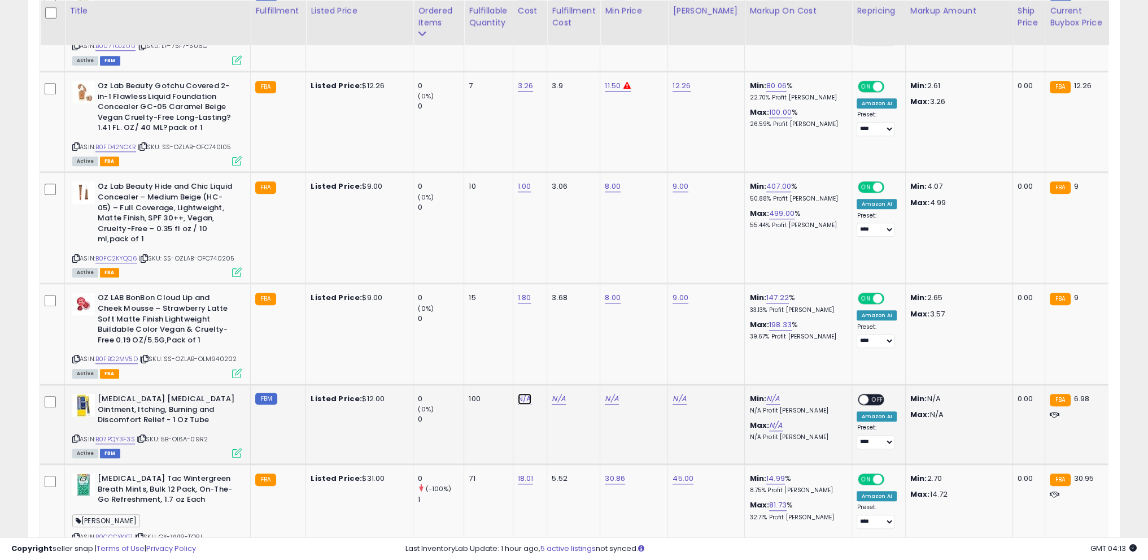
click at [529, 393] on link "N/A" at bounding box center [525, 398] width 14 height 11
click at [495, 347] on input "number" at bounding box center [490, 347] width 101 height 19
click at [545, 338] on button "submit" at bounding box center [554, 346] width 19 height 17
click at [522, 393] on link "N/A" at bounding box center [525, 398] width 14 height 11
click at [581, 344] on icon "button" at bounding box center [577, 345] width 7 height 7
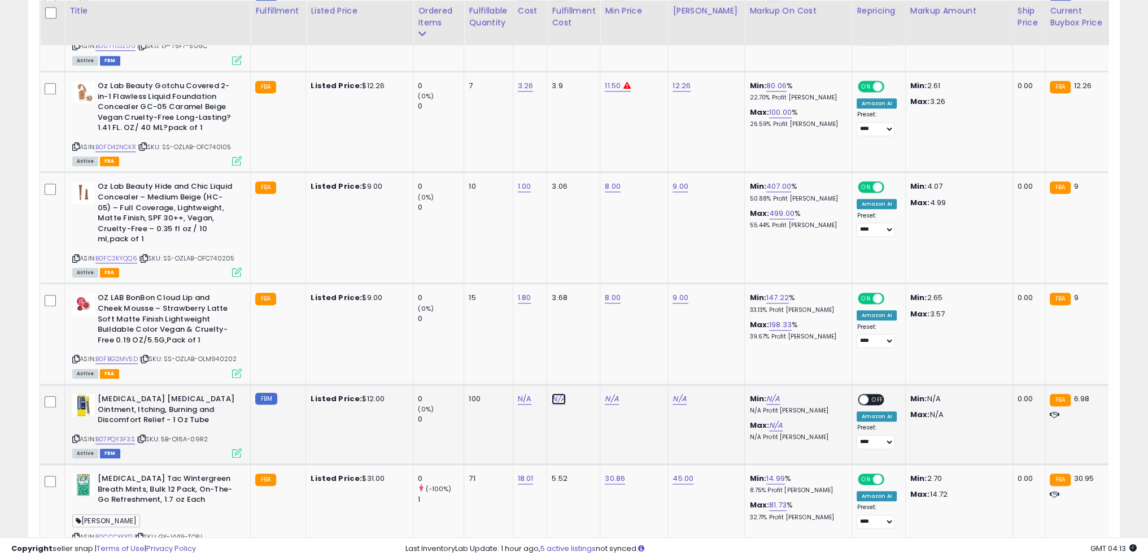
click at [556, 393] on link "N/A" at bounding box center [559, 398] width 14 height 11
click at [535, 344] on input "text" at bounding box center [524, 346] width 101 height 17
type input "*"
click at [598, 343] on button "submit" at bounding box center [588, 346] width 19 height 17
click at [608, 393] on link "N/A" at bounding box center [612, 398] width 14 height 11
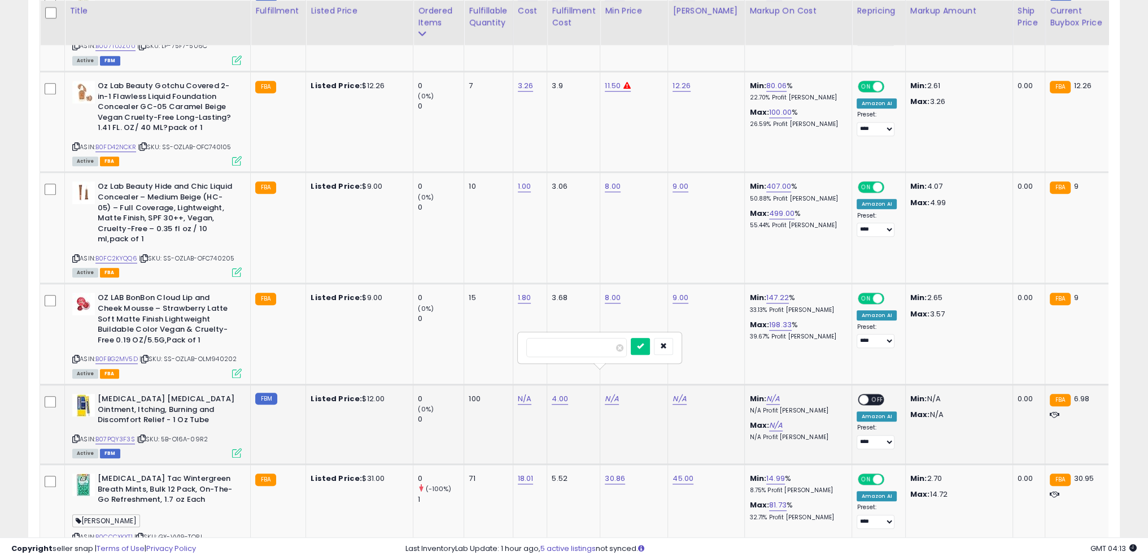
click at [572, 344] on input "number" at bounding box center [576, 347] width 101 height 19
type input "**"
click at [650, 350] on button "submit" at bounding box center [640, 346] width 19 height 17
click at [679, 393] on link "N/A" at bounding box center [680, 398] width 14 height 11
type input "**"
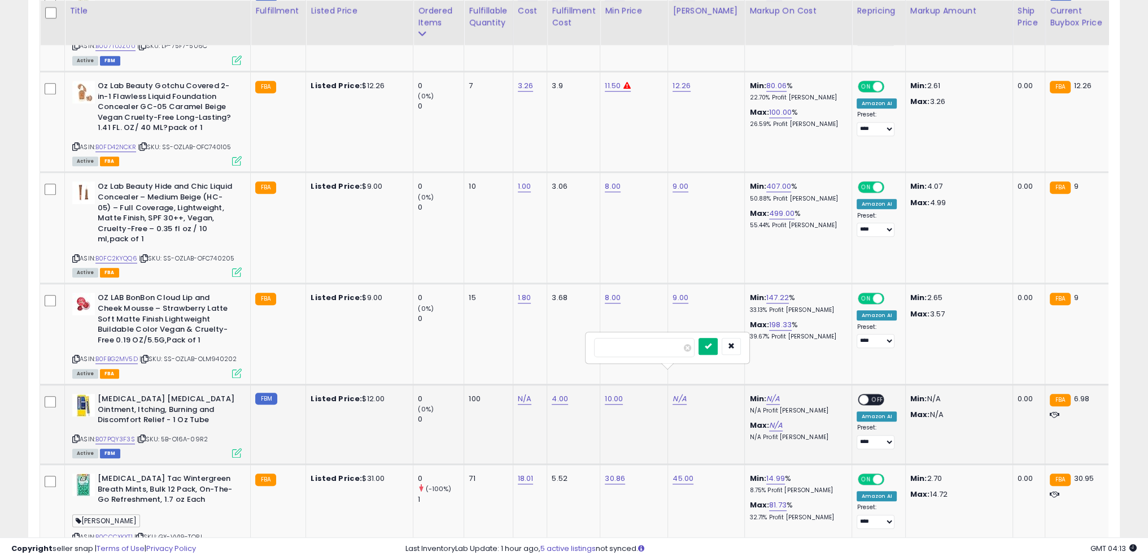
click at [712, 345] on icon "submit" at bounding box center [708, 345] width 7 height 7
click at [859, 395] on span at bounding box center [864, 400] width 10 height 10
click at [515, 384] on td "N/A" at bounding box center [530, 424] width 34 height 80
click at [527, 393] on link "N/A" at bounding box center [525, 398] width 14 height 11
click at [493, 347] on input "number" at bounding box center [490, 347] width 101 height 19
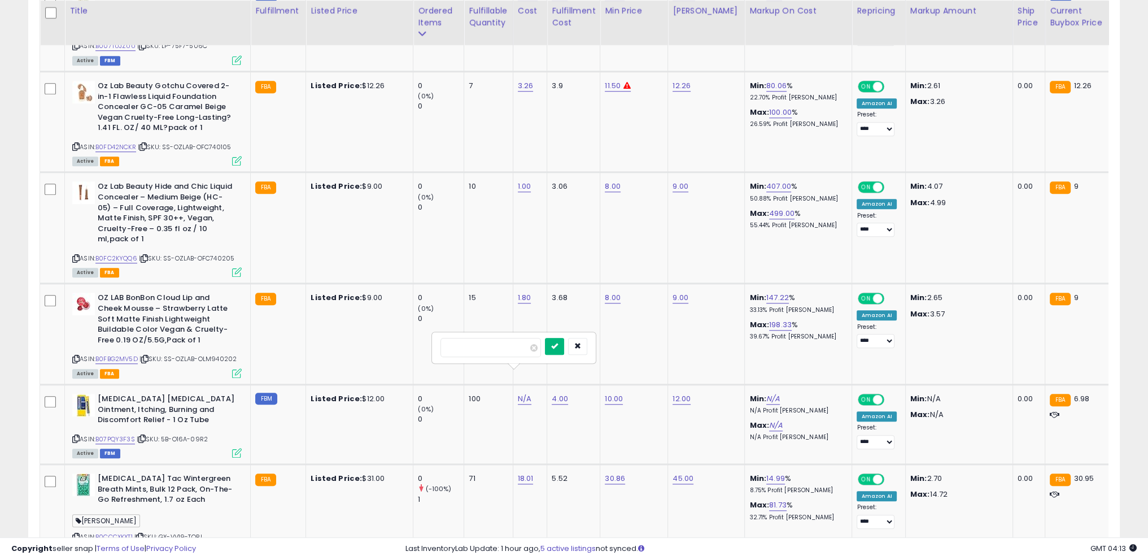
type input "*"
click at [558, 342] on icon "submit" at bounding box center [554, 345] width 7 height 7
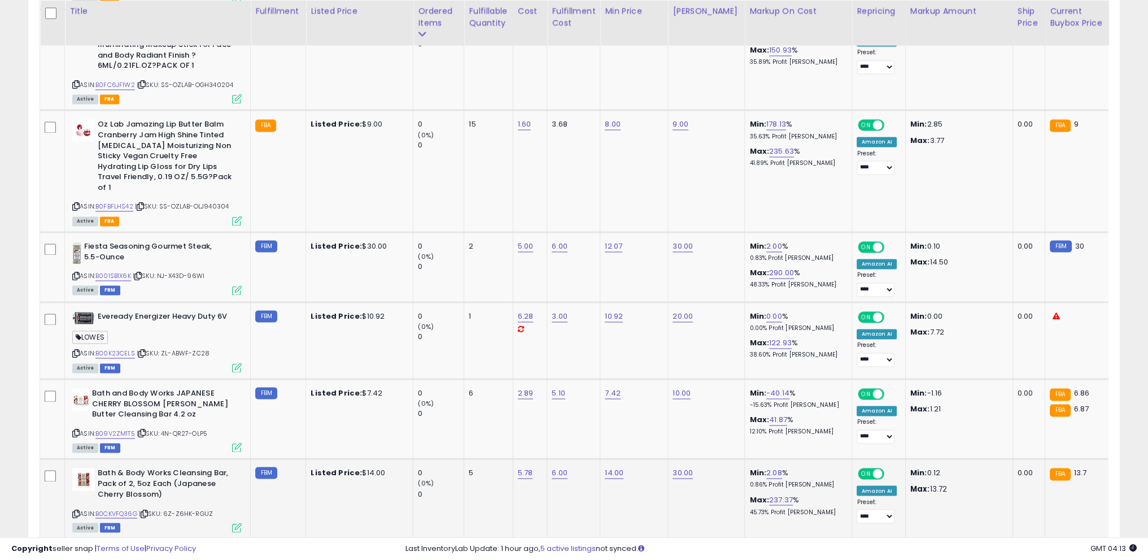
scroll to position [2399, 0]
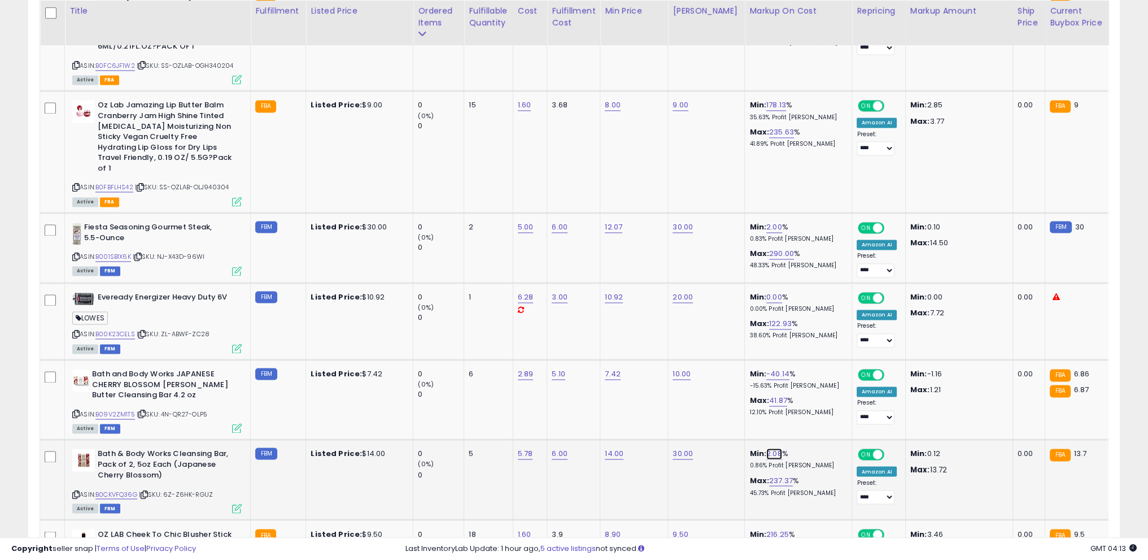
click at [766, 448] on link "2.08" at bounding box center [774, 453] width 16 height 11
drag, startPoint x: 741, startPoint y: 389, endPoint x: 594, endPoint y: 386, distance: 146.9
type input "*"
click at [804, 385] on button "submit" at bounding box center [794, 386] width 19 height 17
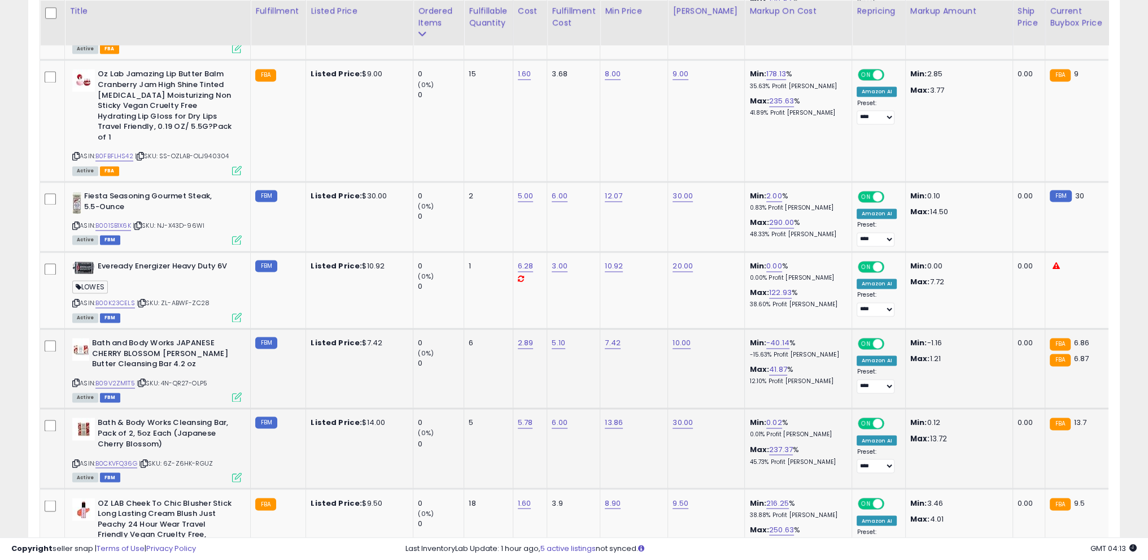
scroll to position [2455, 0]
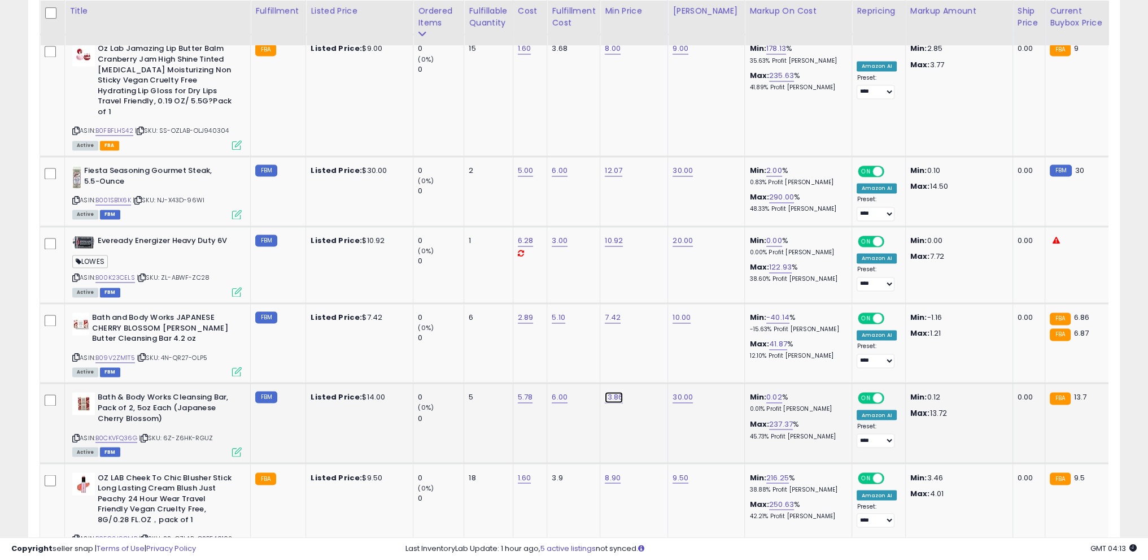
drag, startPoint x: 559, startPoint y: 336, endPoint x: 325, endPoint y: 319, distance: 234.4
type input "****"
click at [652, 333] on button "submit" at bounding box center [642, 330] width 19 height 17
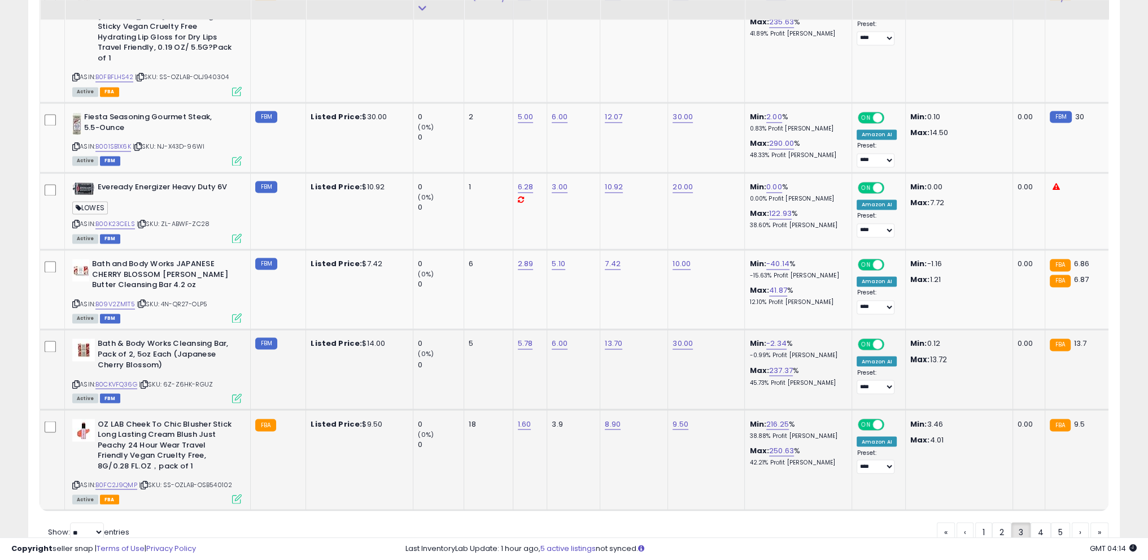
scroll to position [2526, 0]
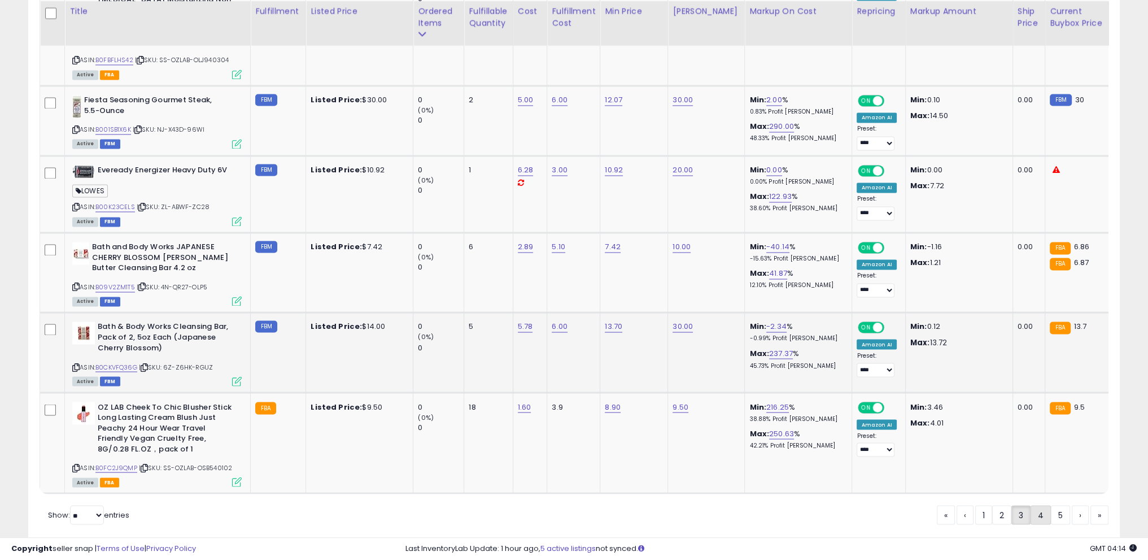
click at [1072, 505] on link "4" at bounding box center [1080, 514] width 17 height 19
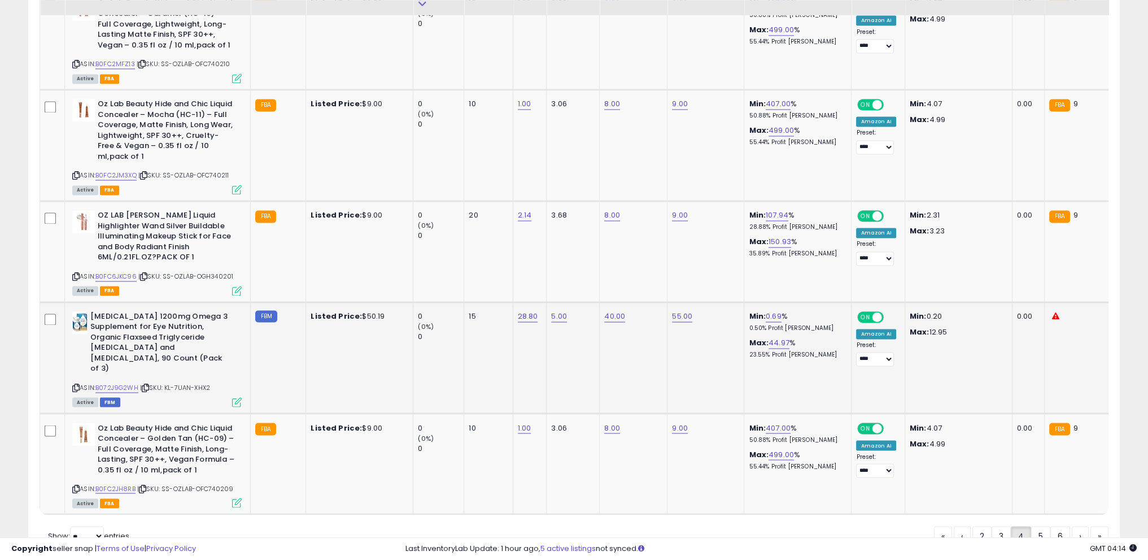
scroll to position [2501, 0]
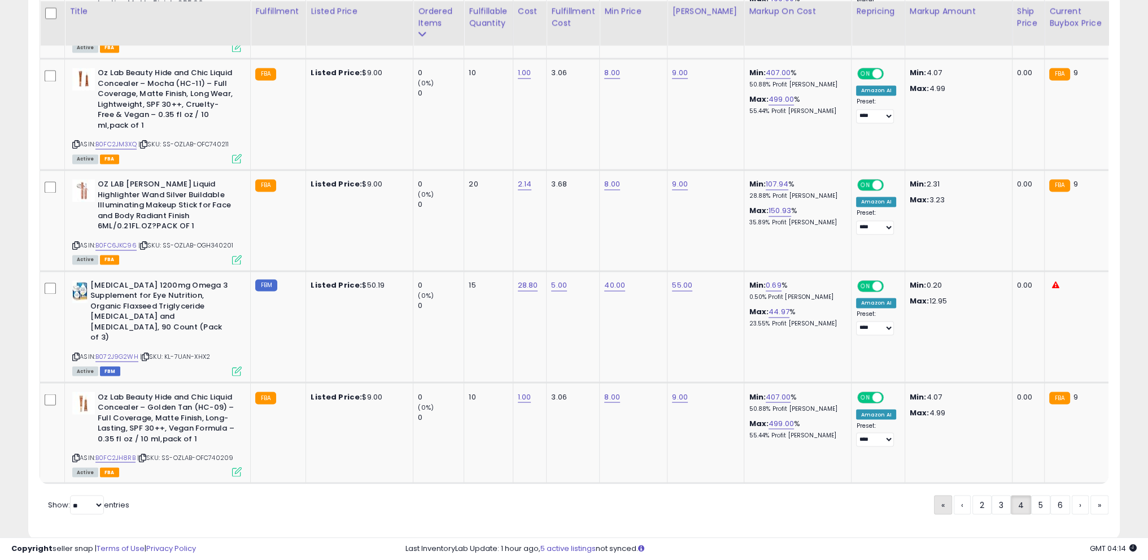
click at [934, 495] on link "«" at bounding box center [943, 504] width 18 height 19
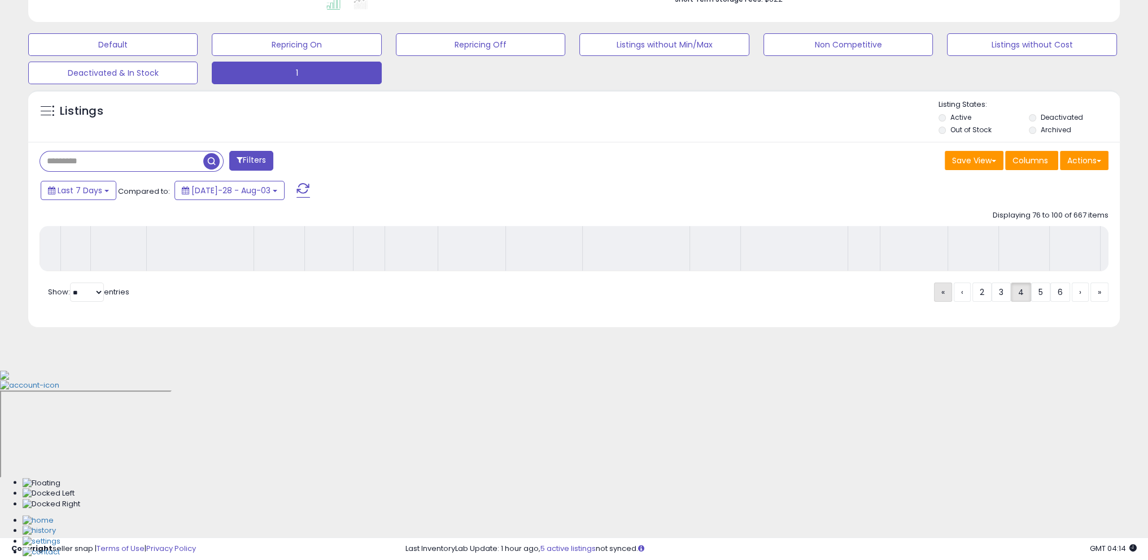
scroll to position [140, 0]
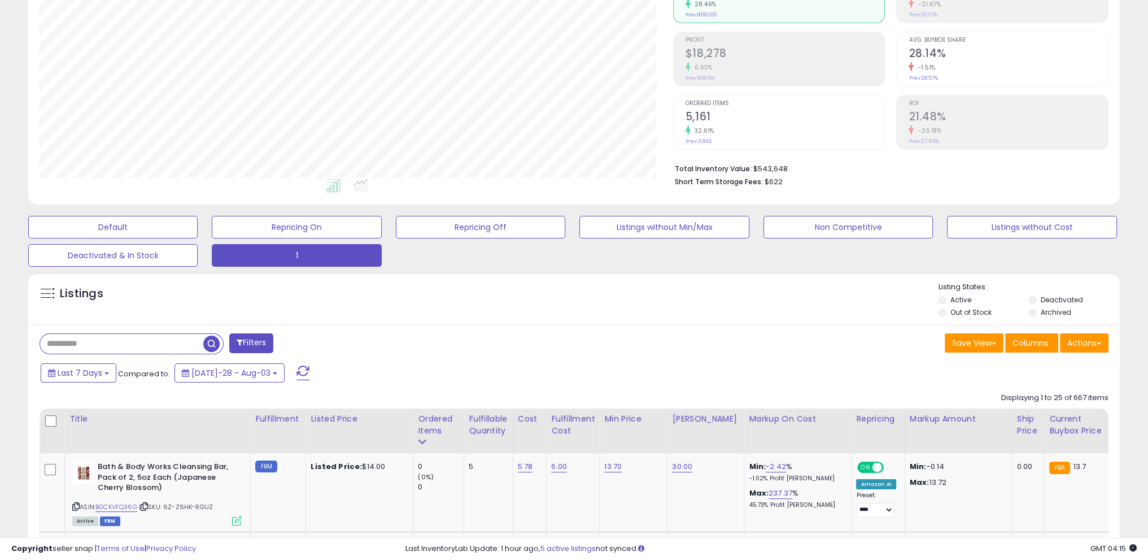
drag, startPoint x: 0, startPoint y: 395, endPoint x: 276, endPoint y: 391, distance: 276.2
click at [427, 430] on div "Ordered Items" at bounding box center [438, 425] width 41 height 24
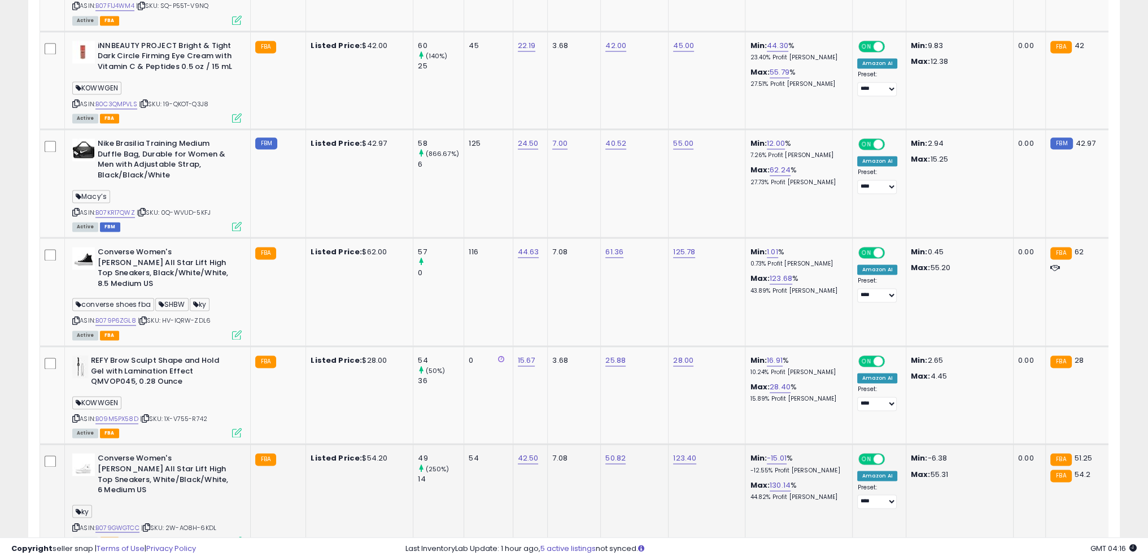
scroll to position [2399, 0]
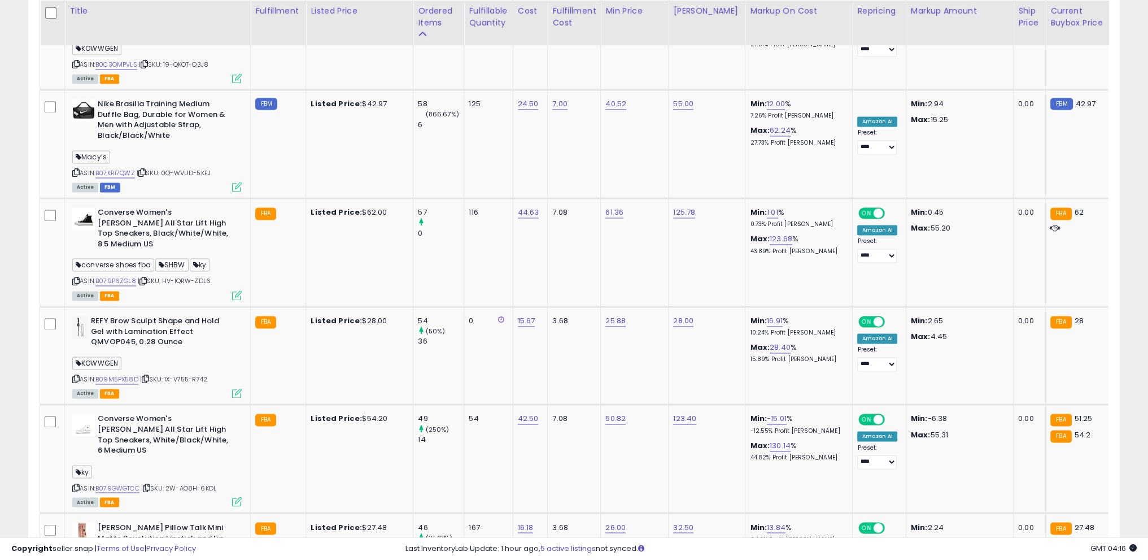
drag, startPoint x: 1003, startPoint y: 522, endPoint x: 923, endPoint y: 469, distance: 95.7
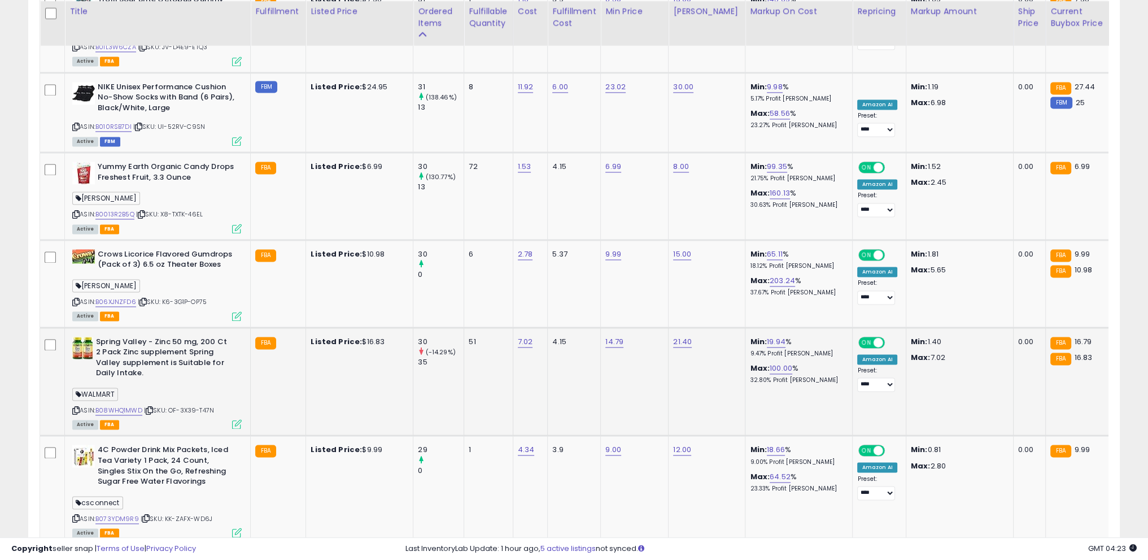
scroll to position [2485, 0]
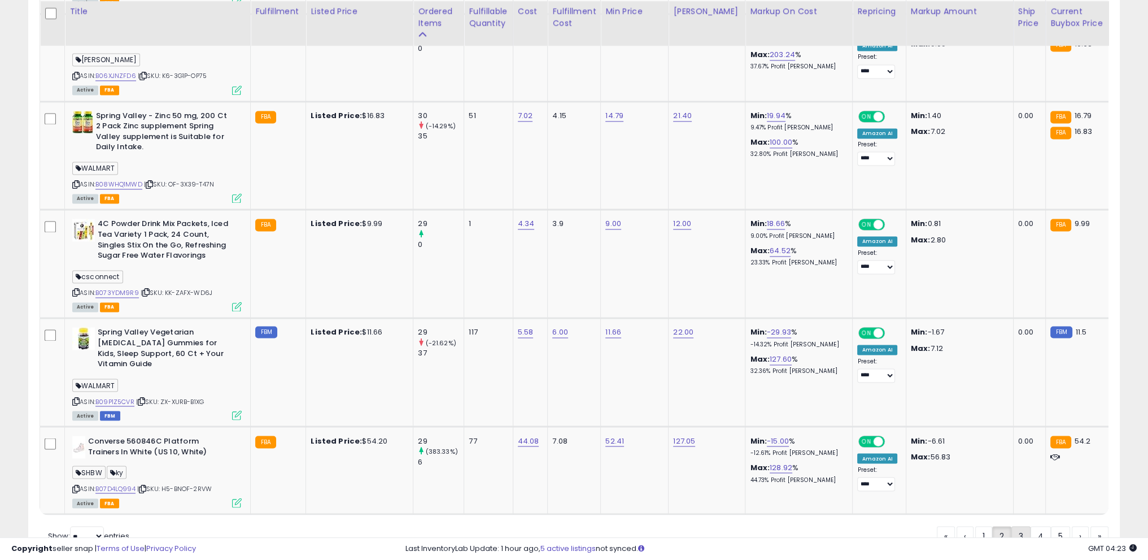
click at [1051, 526] on link "3" at bounding box center [1060, 535] width 19 height 19
